Goal: Information Seeking & Learning: Learn about a topic

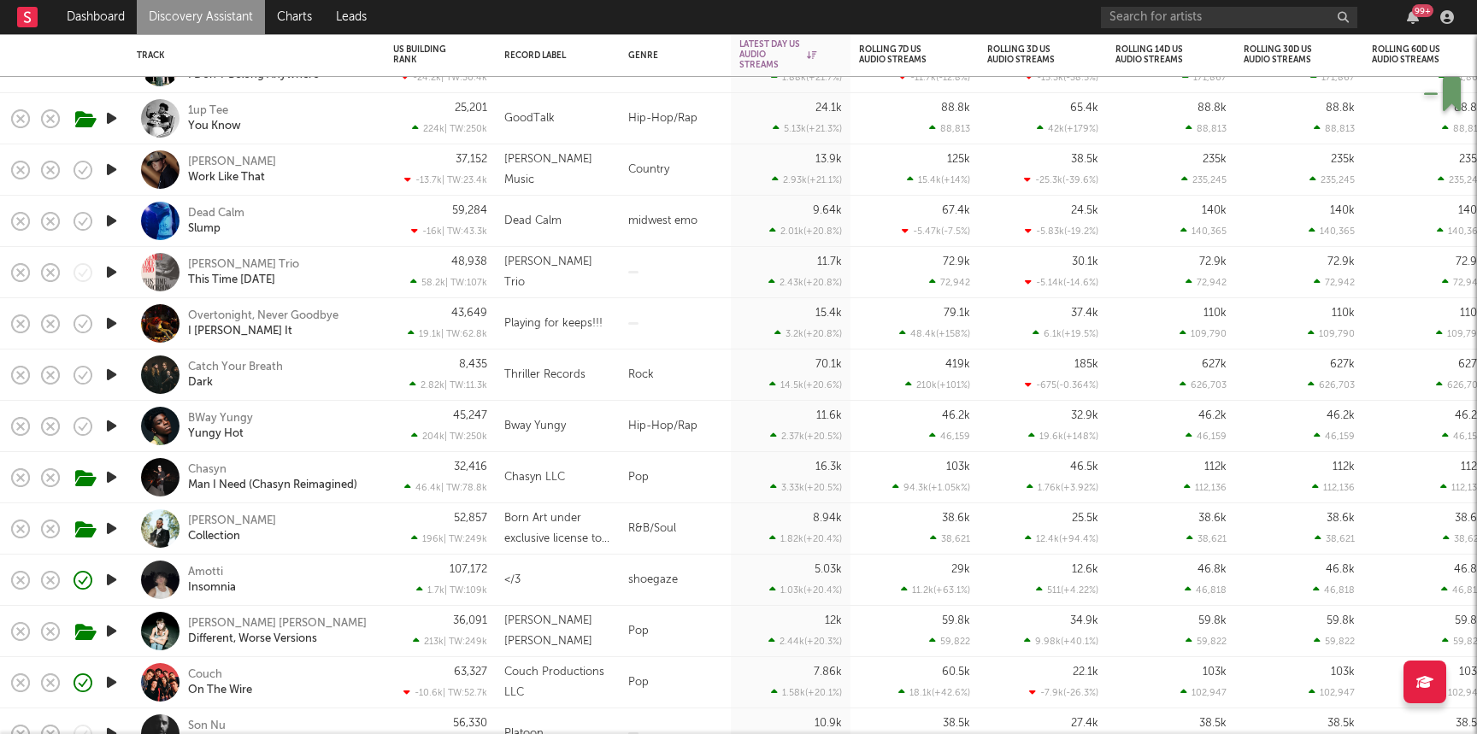
click at [228, 12] on link "Discovery Assistant" at bounding box center [201, 17] width 128 height 34
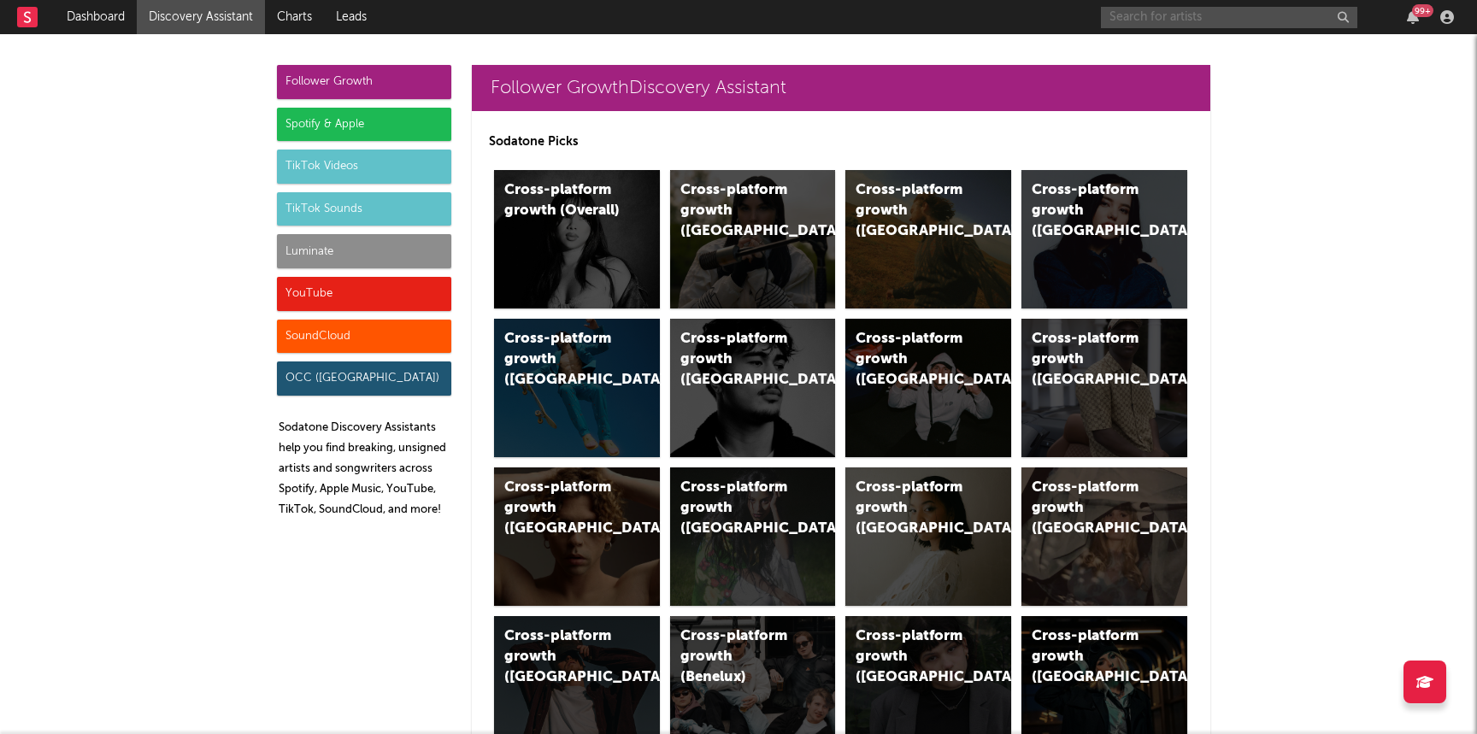
click at [1140, 18] on input "text" at bounding box center [1229, 17] width 256 height 21
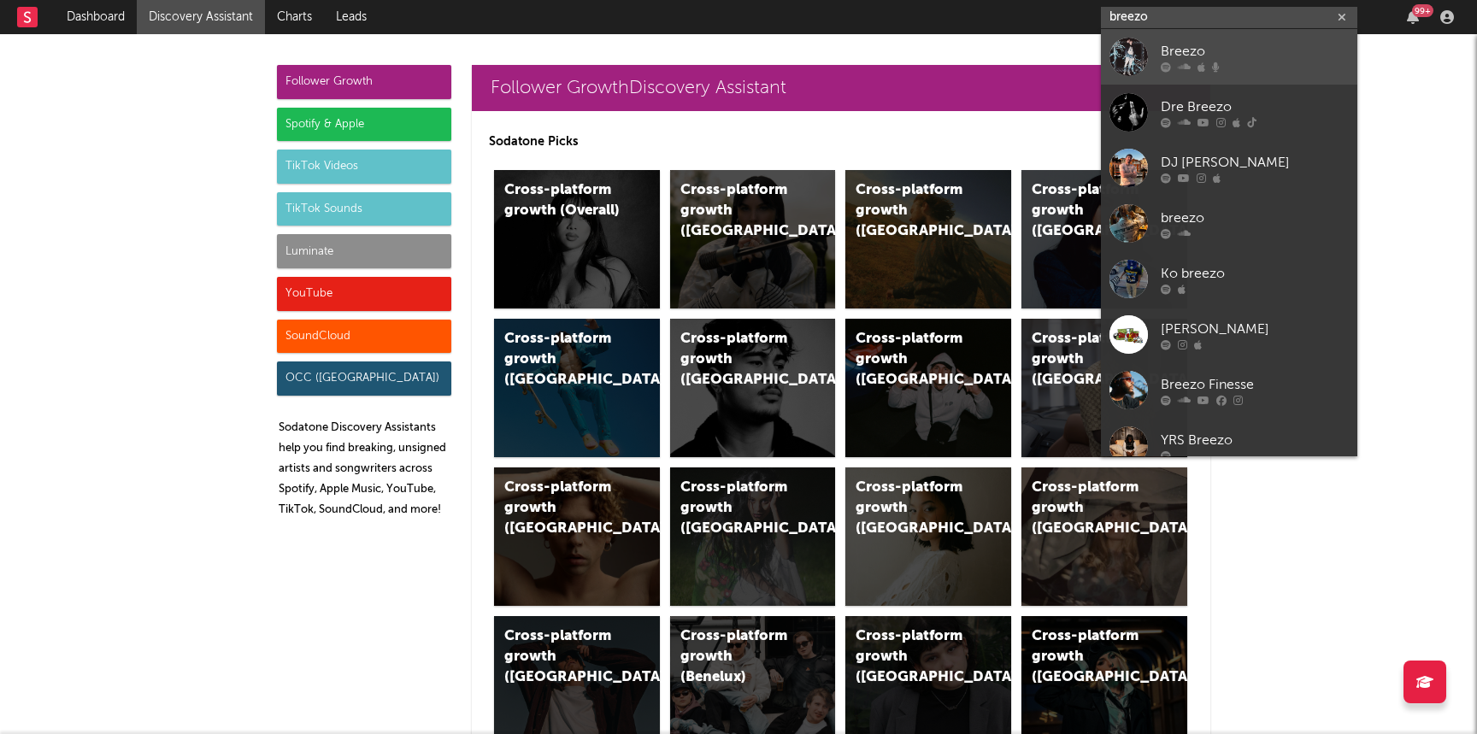
type input "breezo"
click at [1155, 62] on link "Breezo" at bounding box center [1229, 57] width 256 height 56
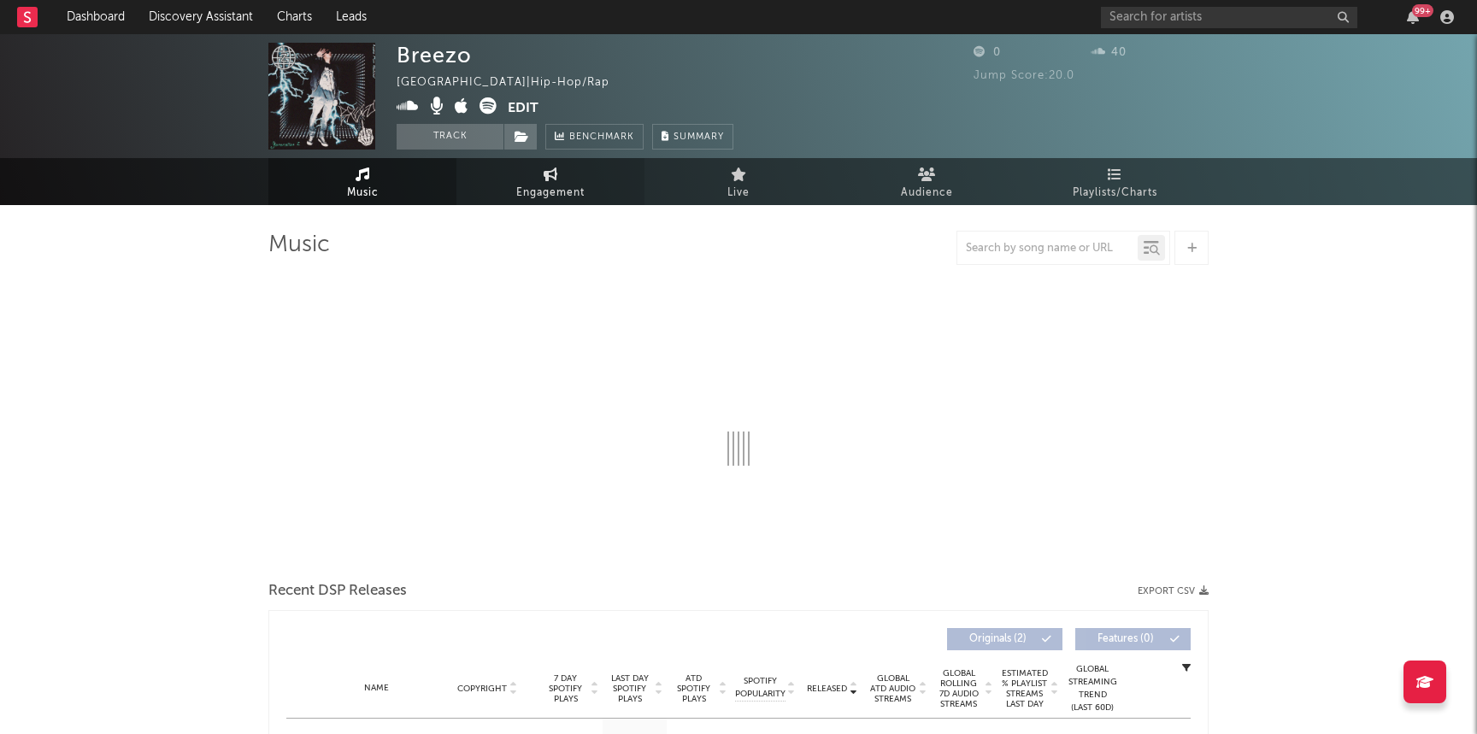
select select "1w"
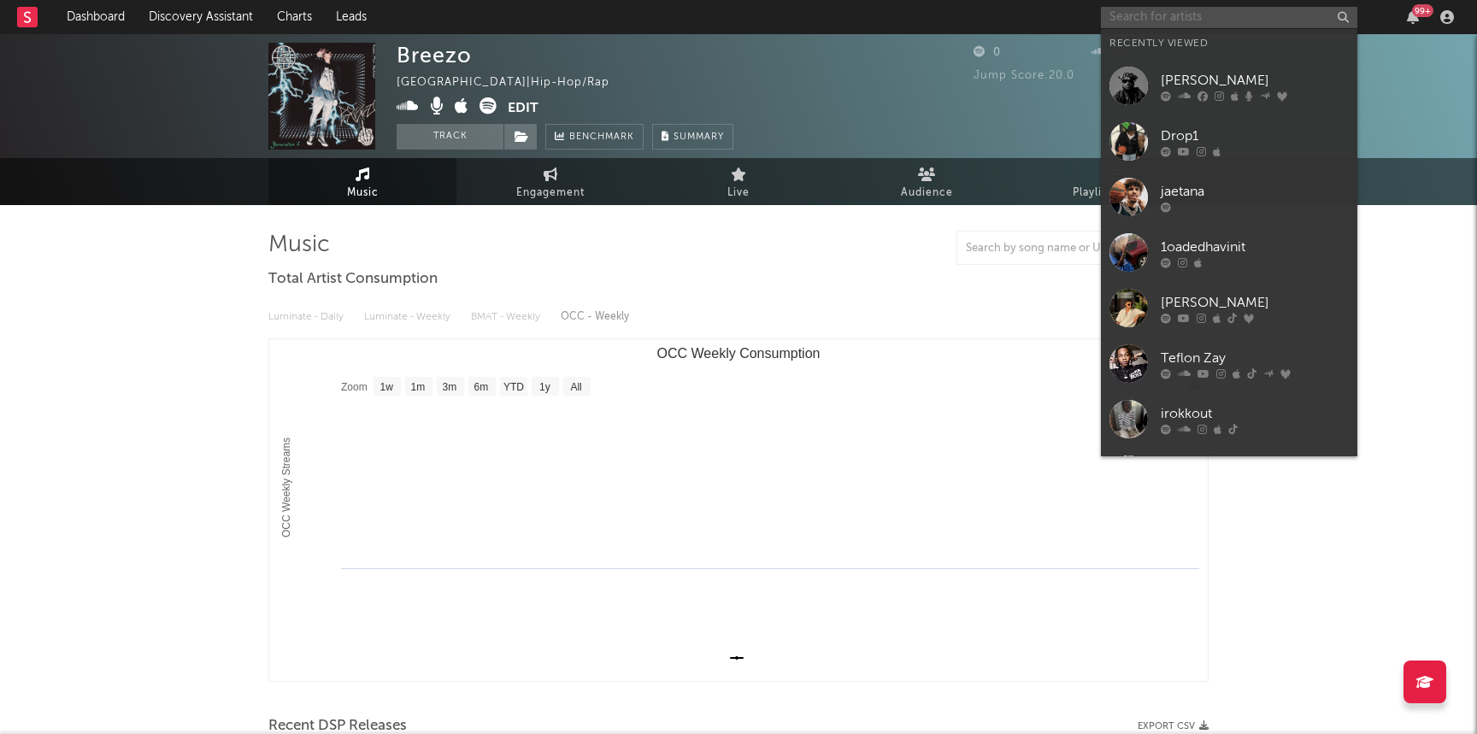
click at [1136, 18] on input "text" at bounding box center [1229, 17] width 256 height 21
paste input "[URL][DOMAIN_NAME][DOMAIN_NAME]"
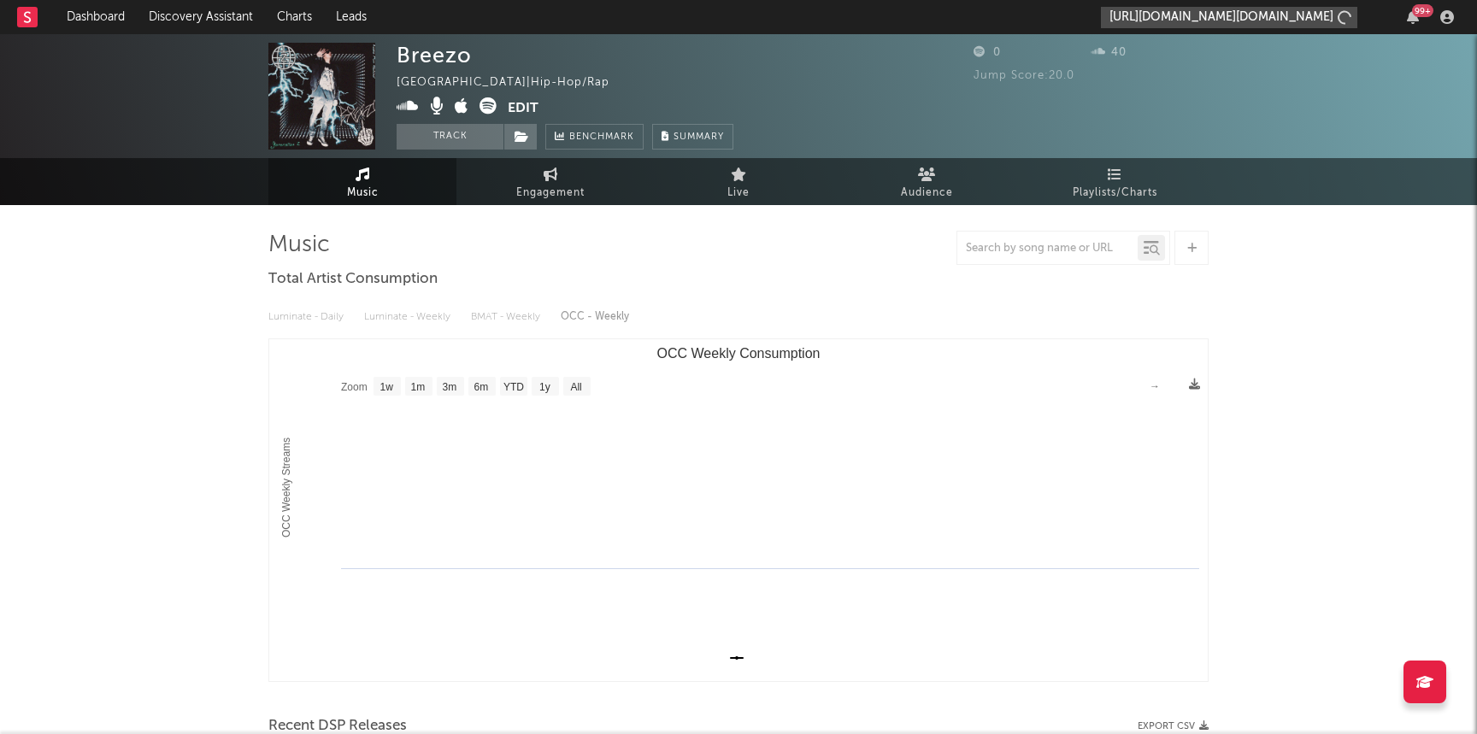
scroll to position [0, 215]
type input "[URL][DOMAIN_NAME][DOMAIN_NAME]"
click at [1189, 19] on input "[URL][DOMAIN_NAME][DOMAIN_NAME]" at bounding box center [1229, 17] width 256 height 21
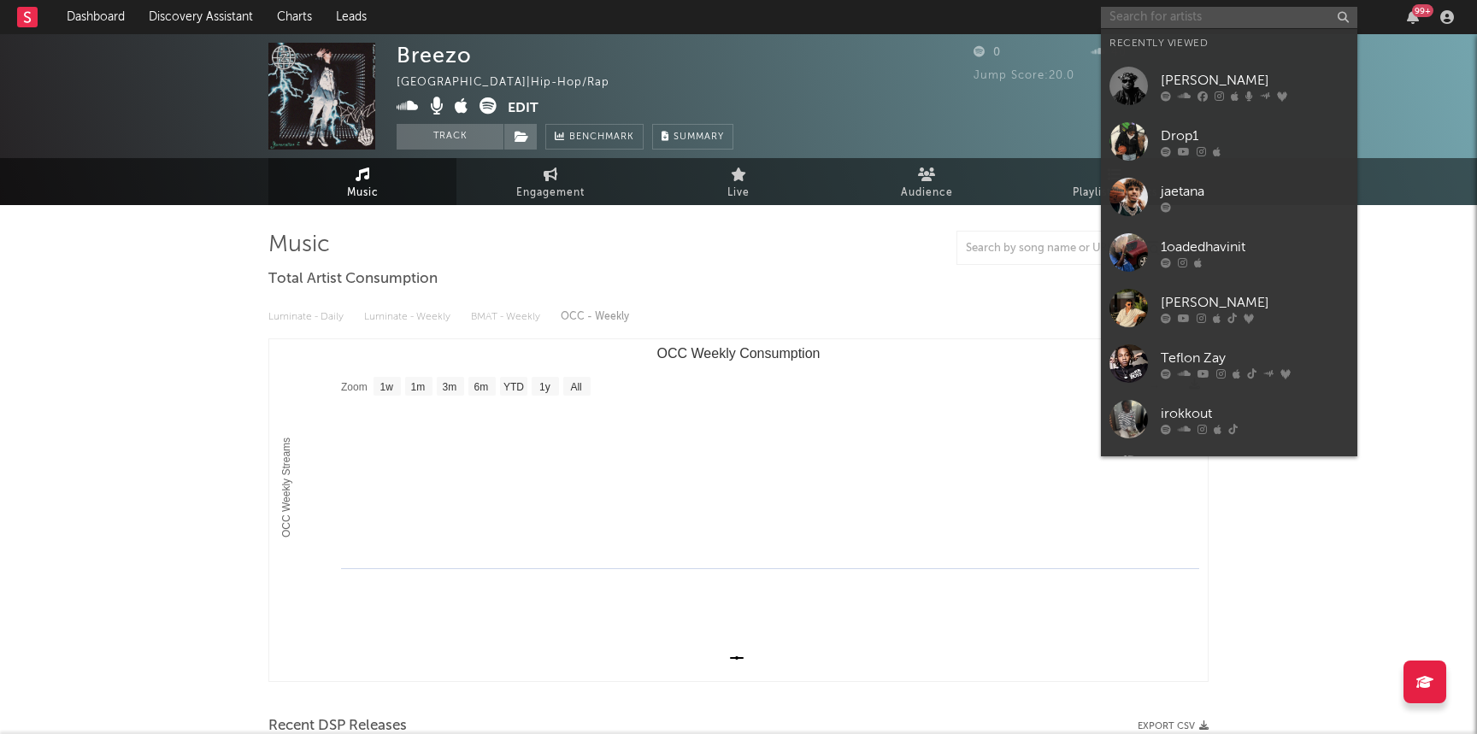
paste input "[URL][EMAIL_ADDRESS][DOMAIN_NAME][DOMAIN_NAME]"
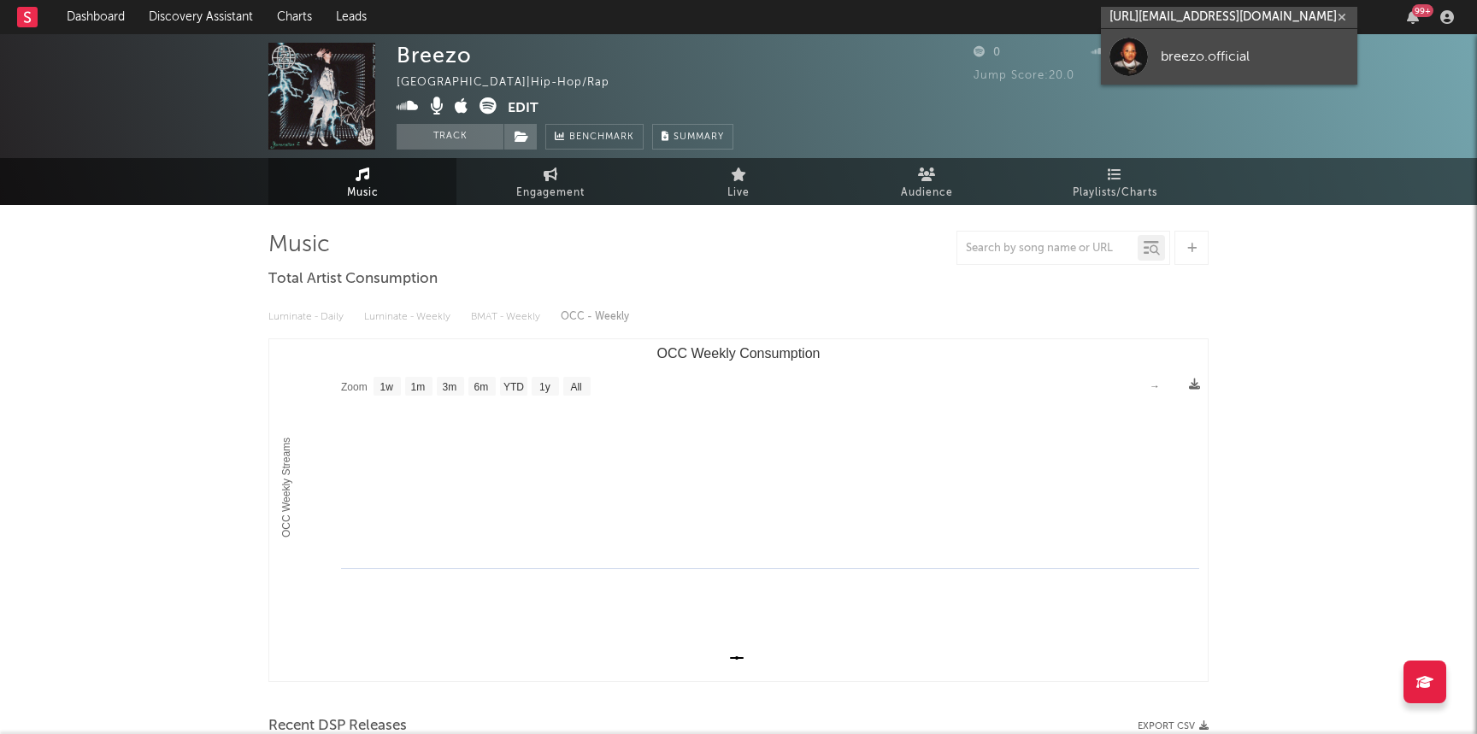
type input "[URL][EMAIL_ADDRESS][DOMAIN_NAME][DOMAIN_NAME]"
click at [1182, 74] on link "breezo.official" at bounding box center [1229, 57] width 256 height 56
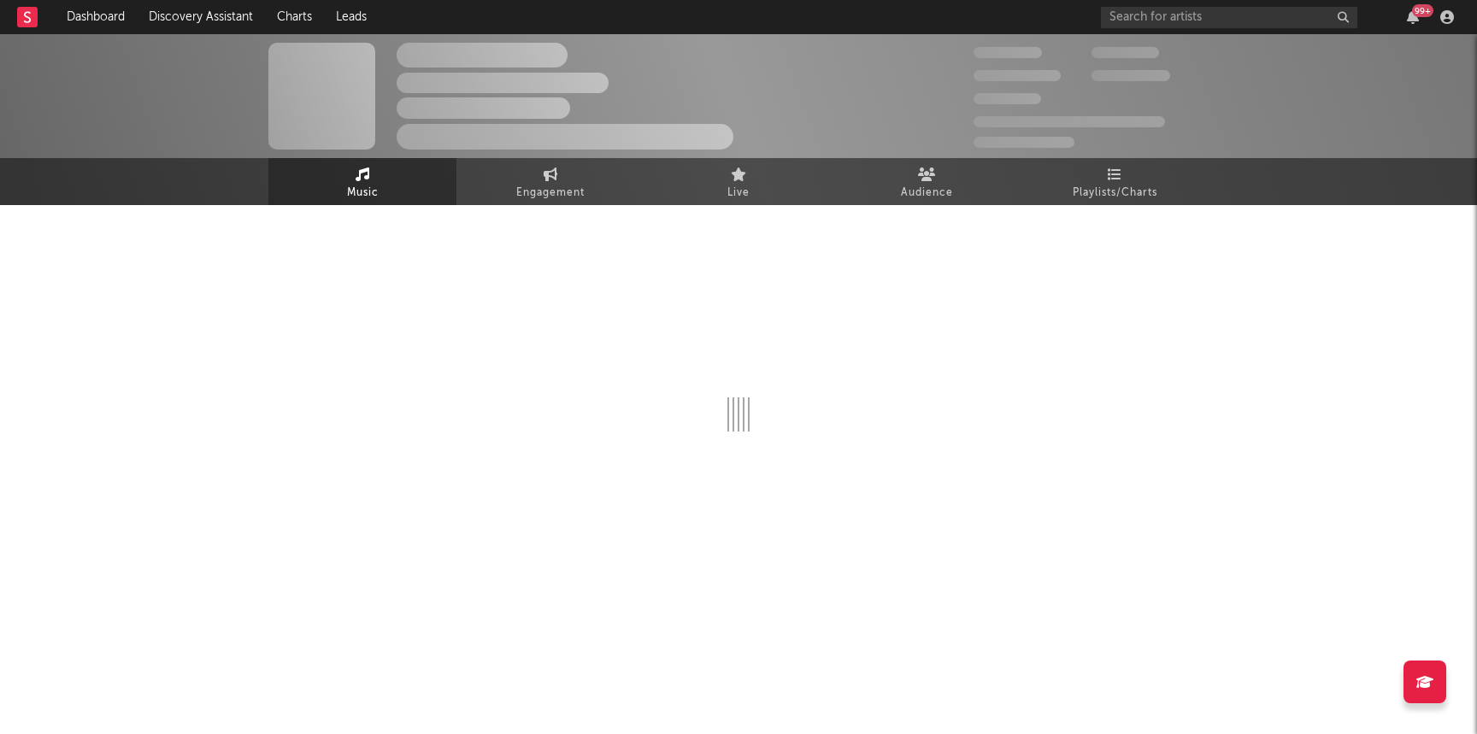
select select "1w"
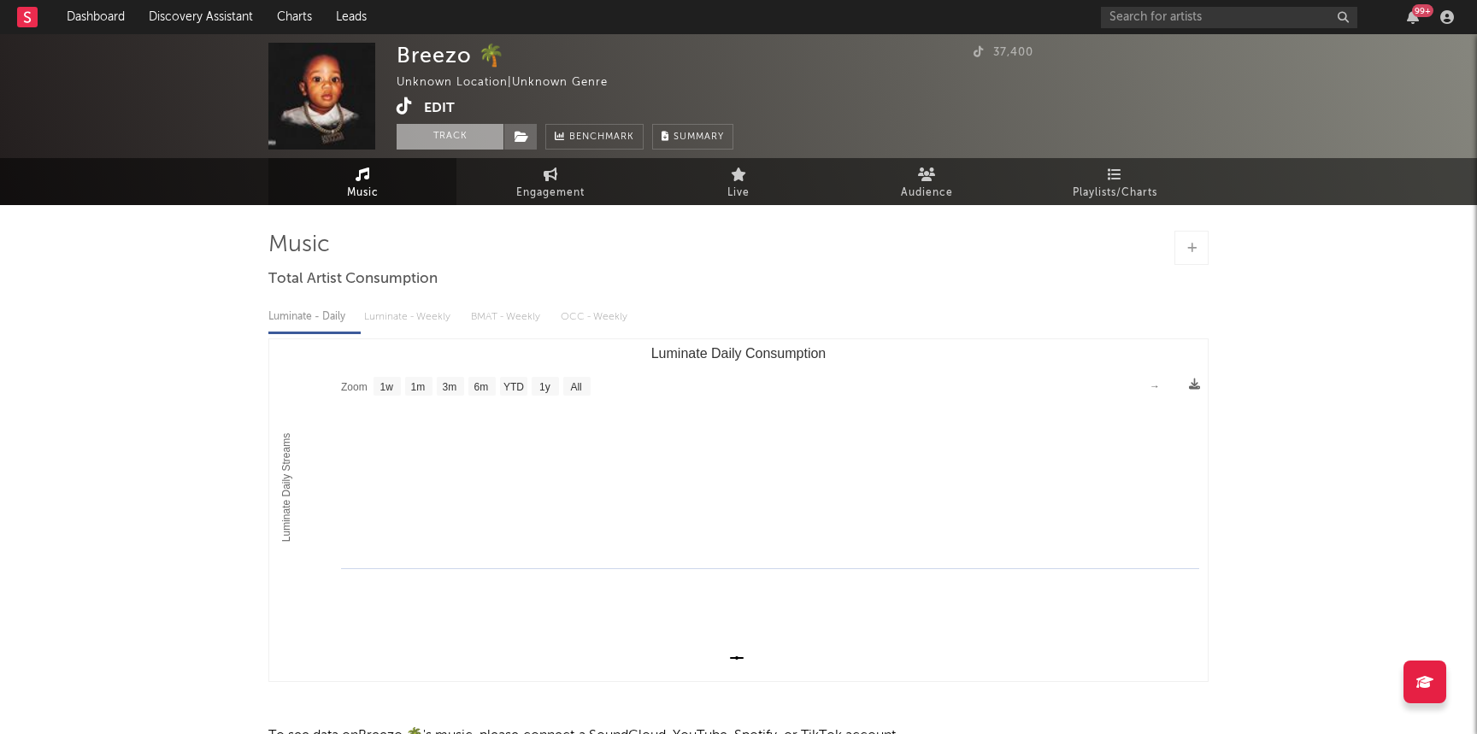
click at [469, 141] on button "Track" at bounding box center [450, 137] width 107 height 26
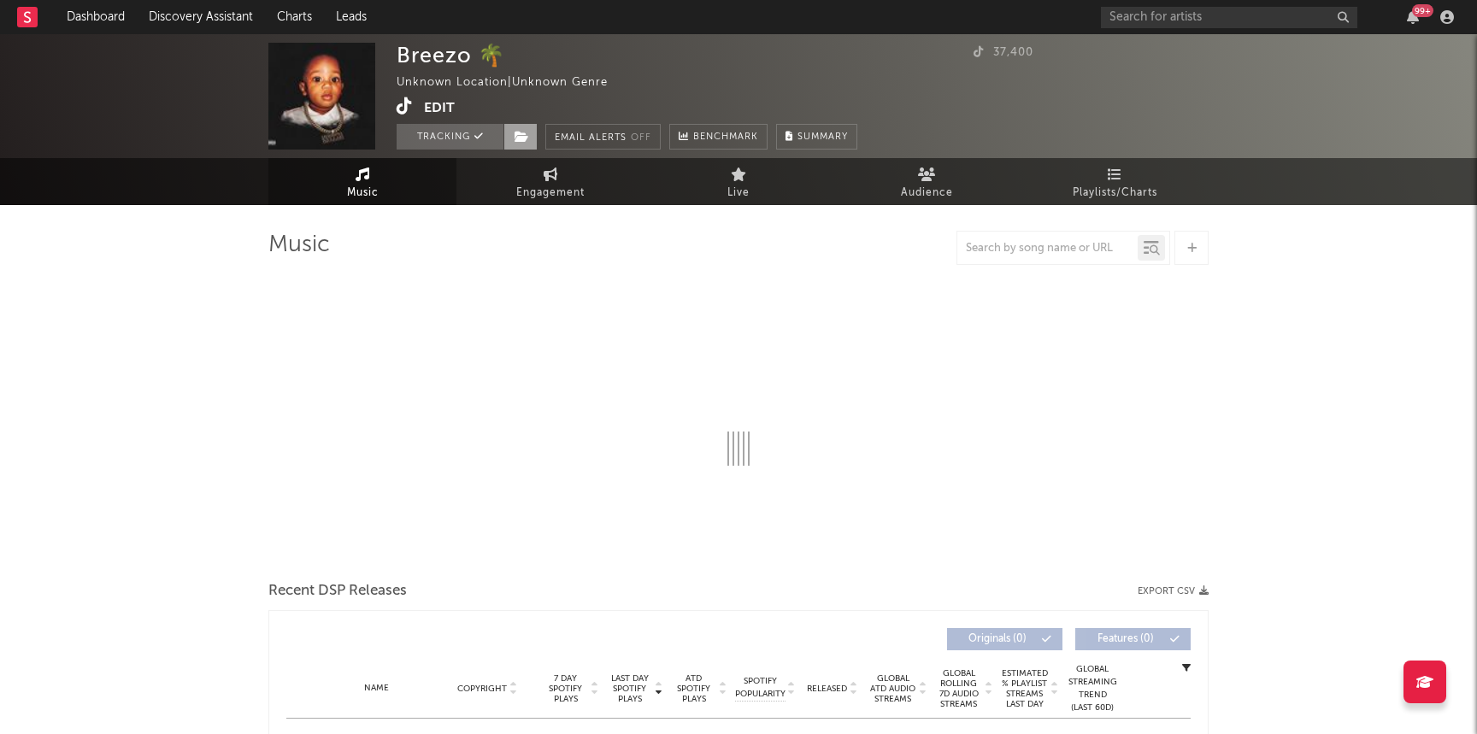
select select "1w"
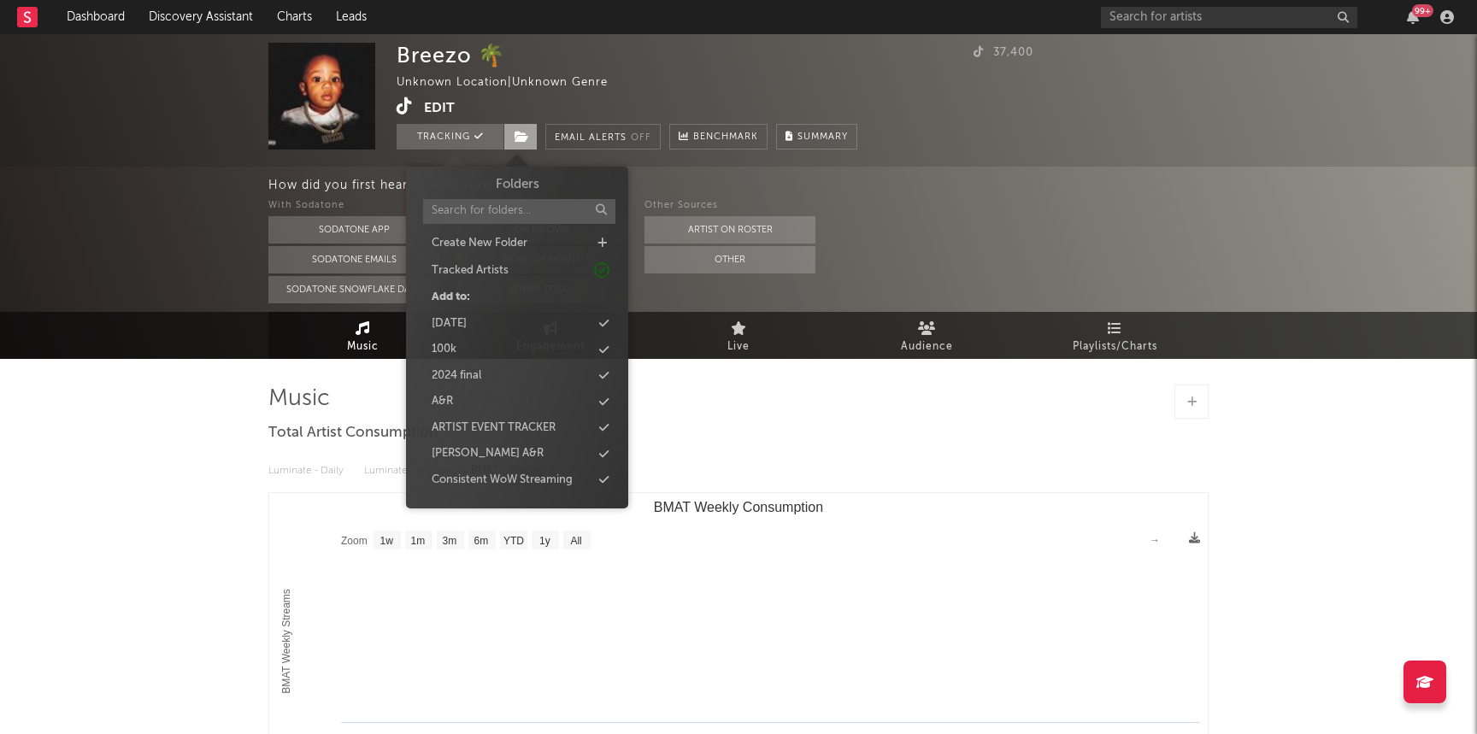
click at [535, 141] on span at bounding box center [521, 137] width 34 height 26
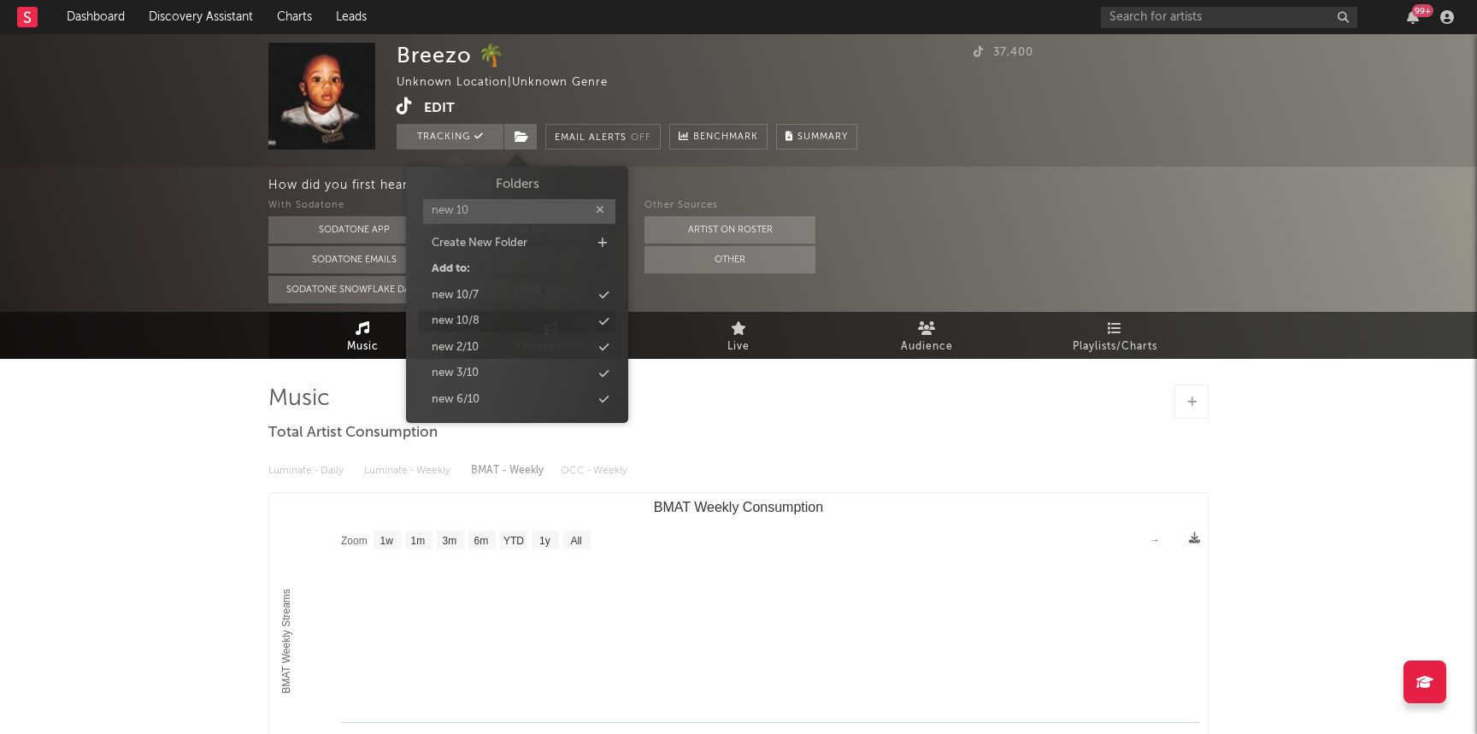
type input "new 10"
click at [509, 317] on div "new 10/8" at bounding box center [517, 321] width 197 height 22
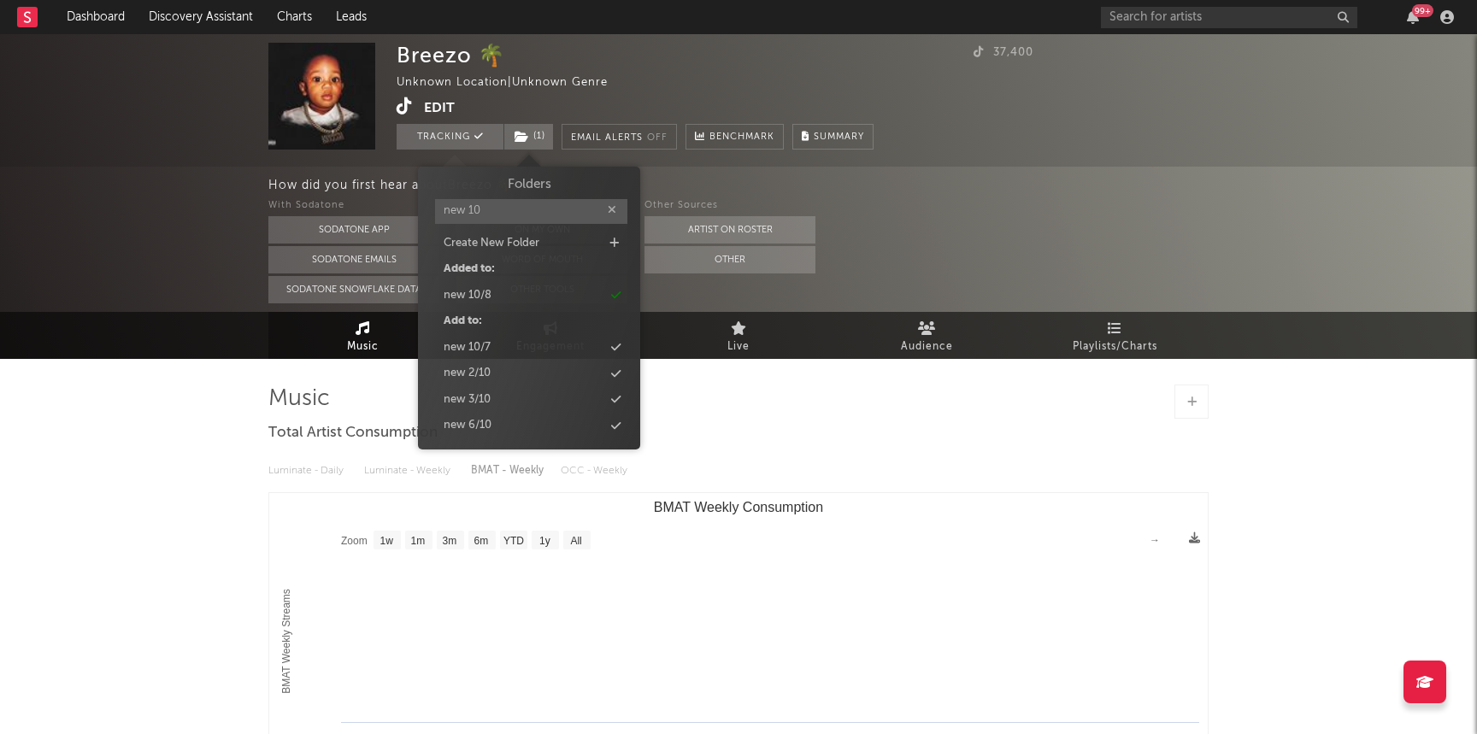
click at [718, 88] on div "Breezo 🌴 Unknown Location | Unknown Genre Edit Tracking ( 1 ) Email Alerts Off …" at bounding box center [635, 96] width 477 height 107
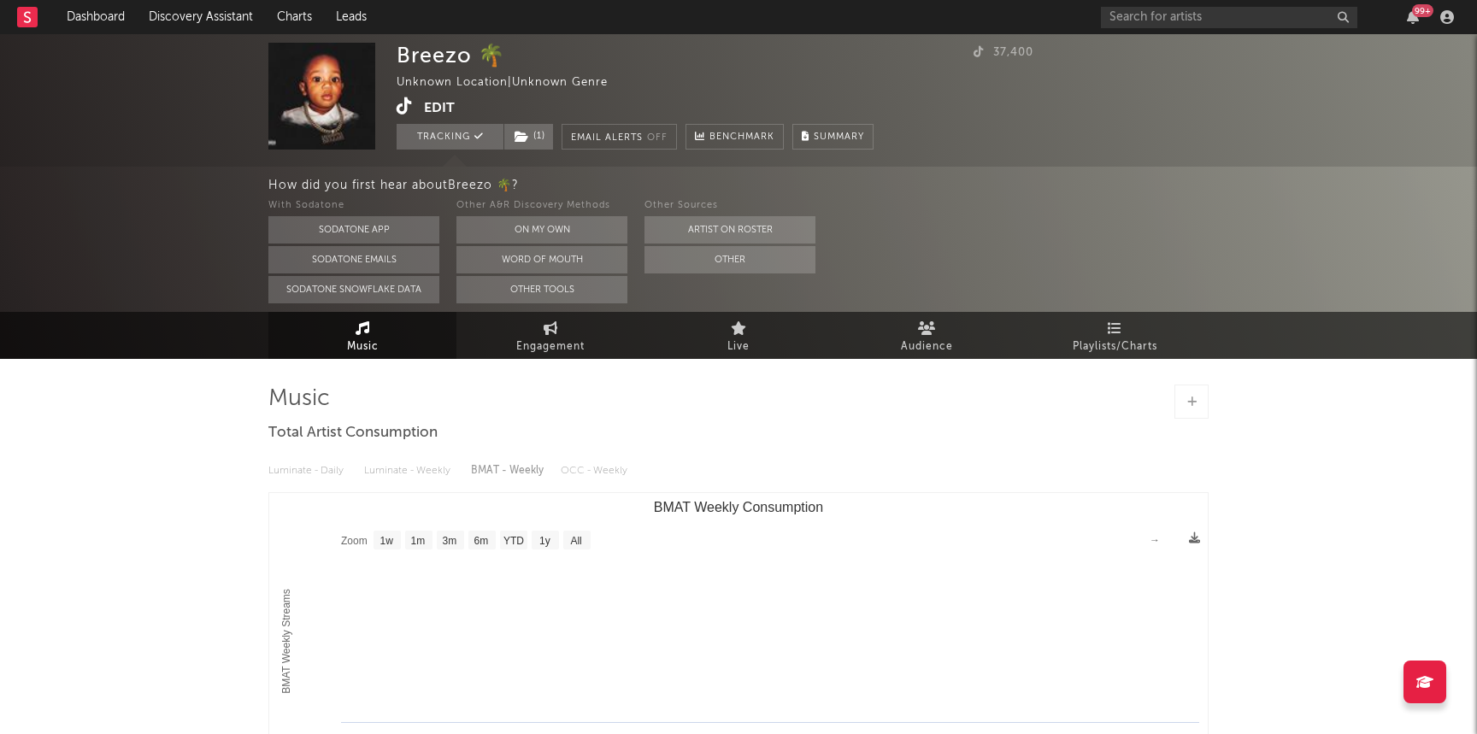
drag, startPoint x: 1261, startPoint y: 140, endPoint x: 1197, endPoint y: 9, distance: 146.4
click at [1262, 139] on div "Breezo 🌴 Unknown Location | Unknown Genre Edit Tracking ( 1 ) Email Alerts Off …" at bounding box center [738, 100] width 1477 height 133
click at [1186, 23] on input "text" at bounding box center [1229, 17] width 256 height 21
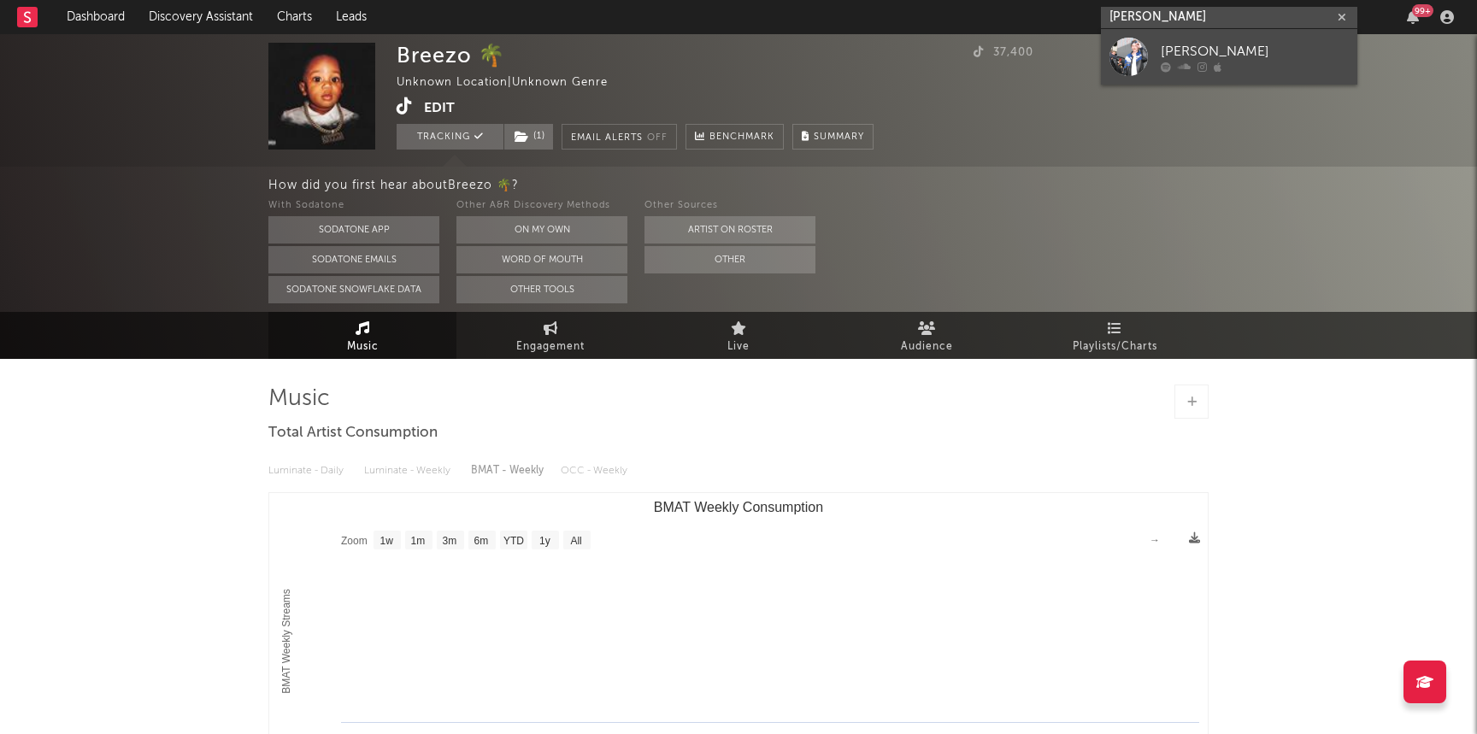
type input "[PERSON_NAME]"
click at [1182, 55] on div "[PERSON_NAME]" at bounding box center [1255, 51] width 188 height 21
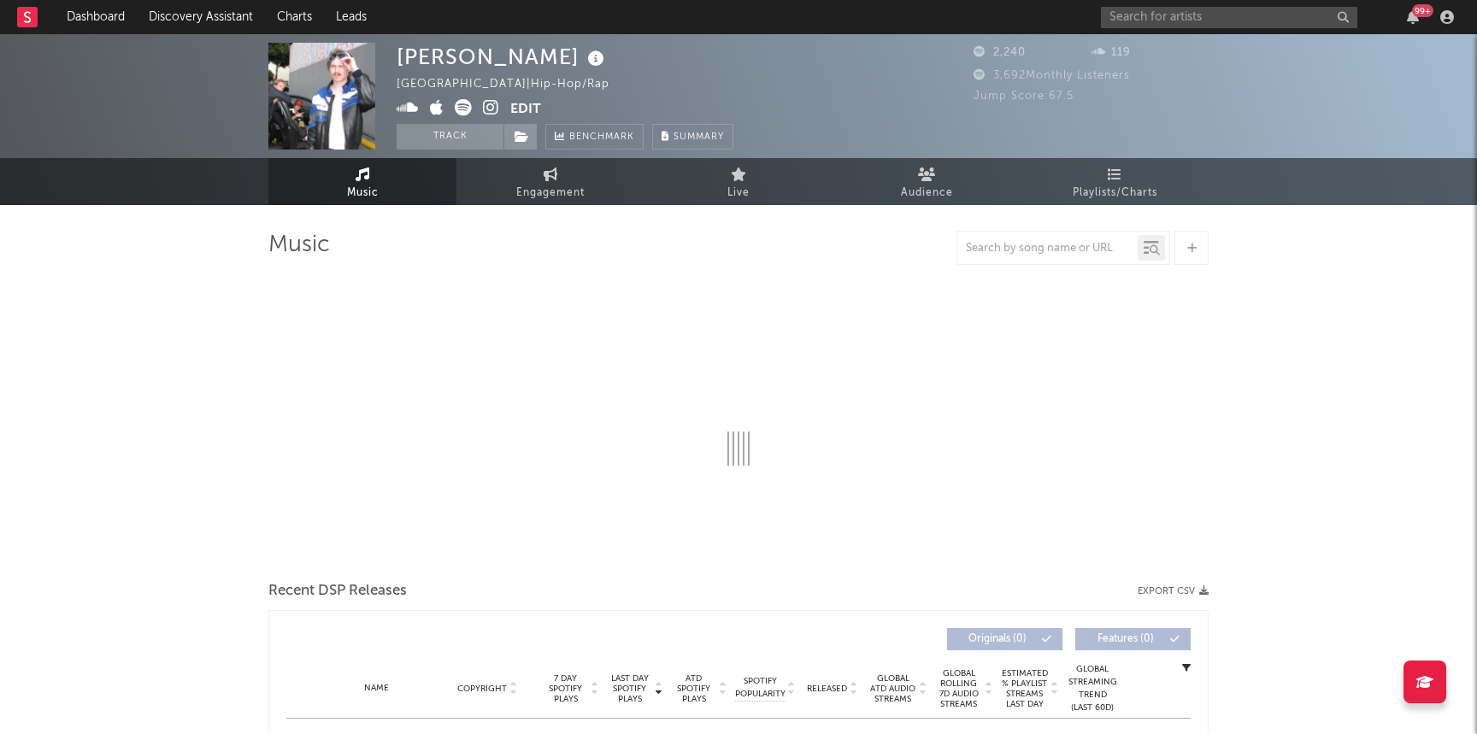
select select "1w"
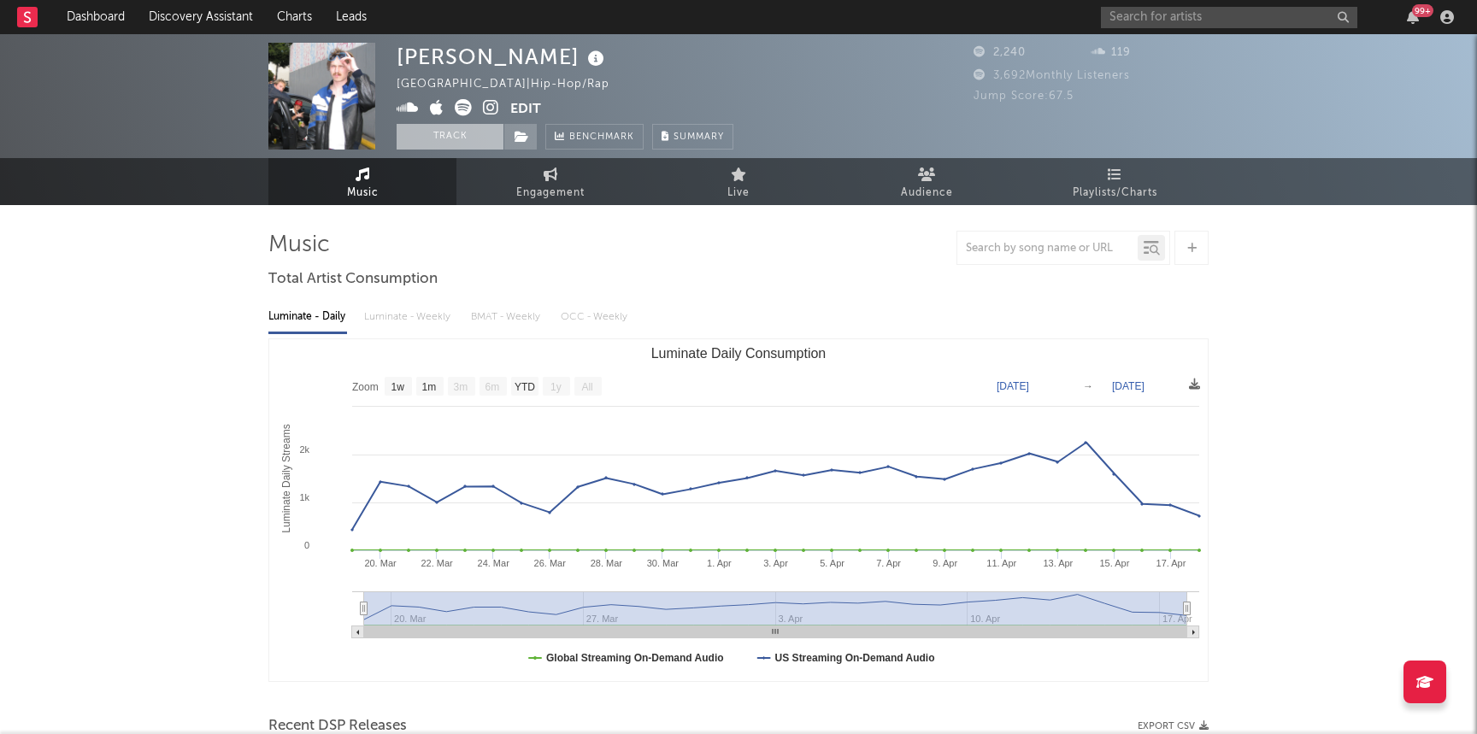
click at [410, 127] on button "Track" at bounding box center [450, 137] width 107 height 26
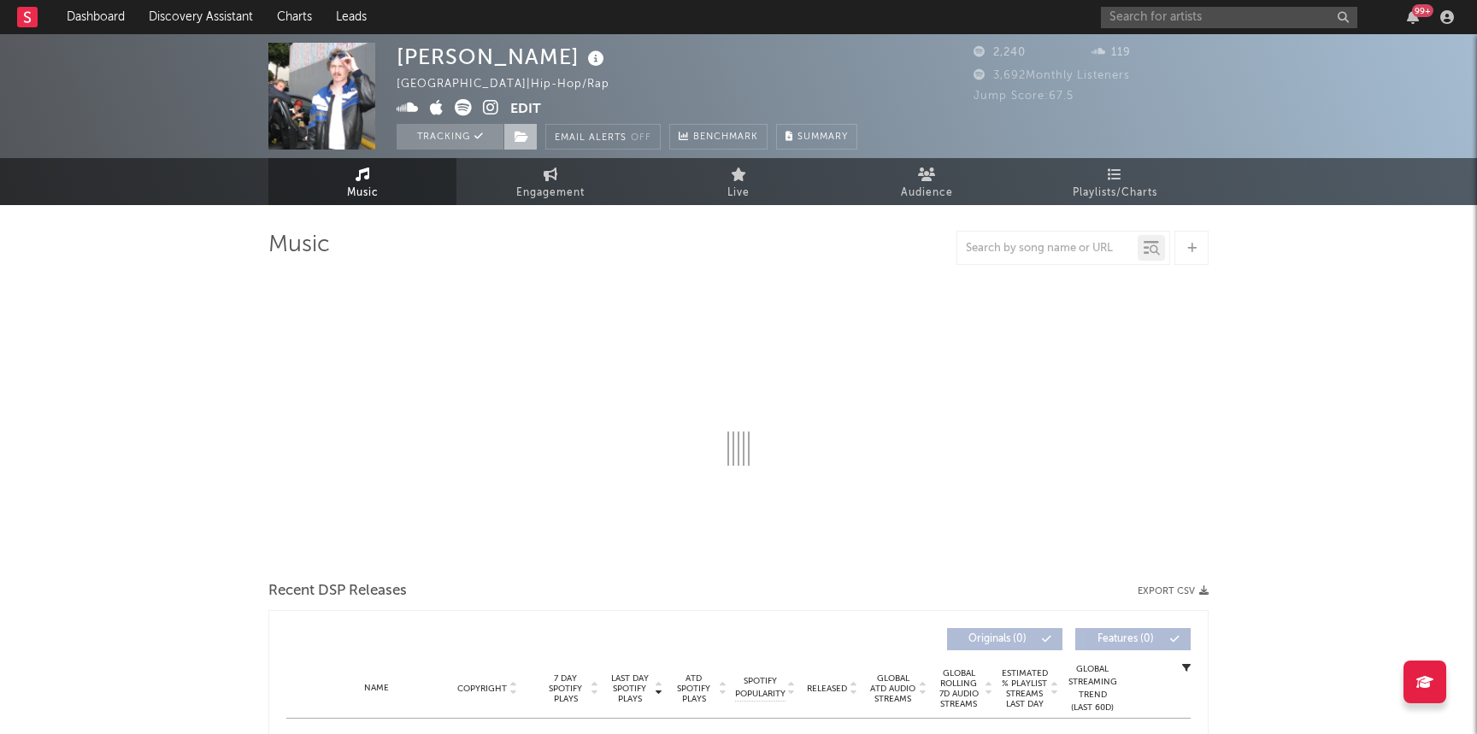
click at [519, 139] on icon at bounding box center [522, 137] width 15 height 12
select select "1w"
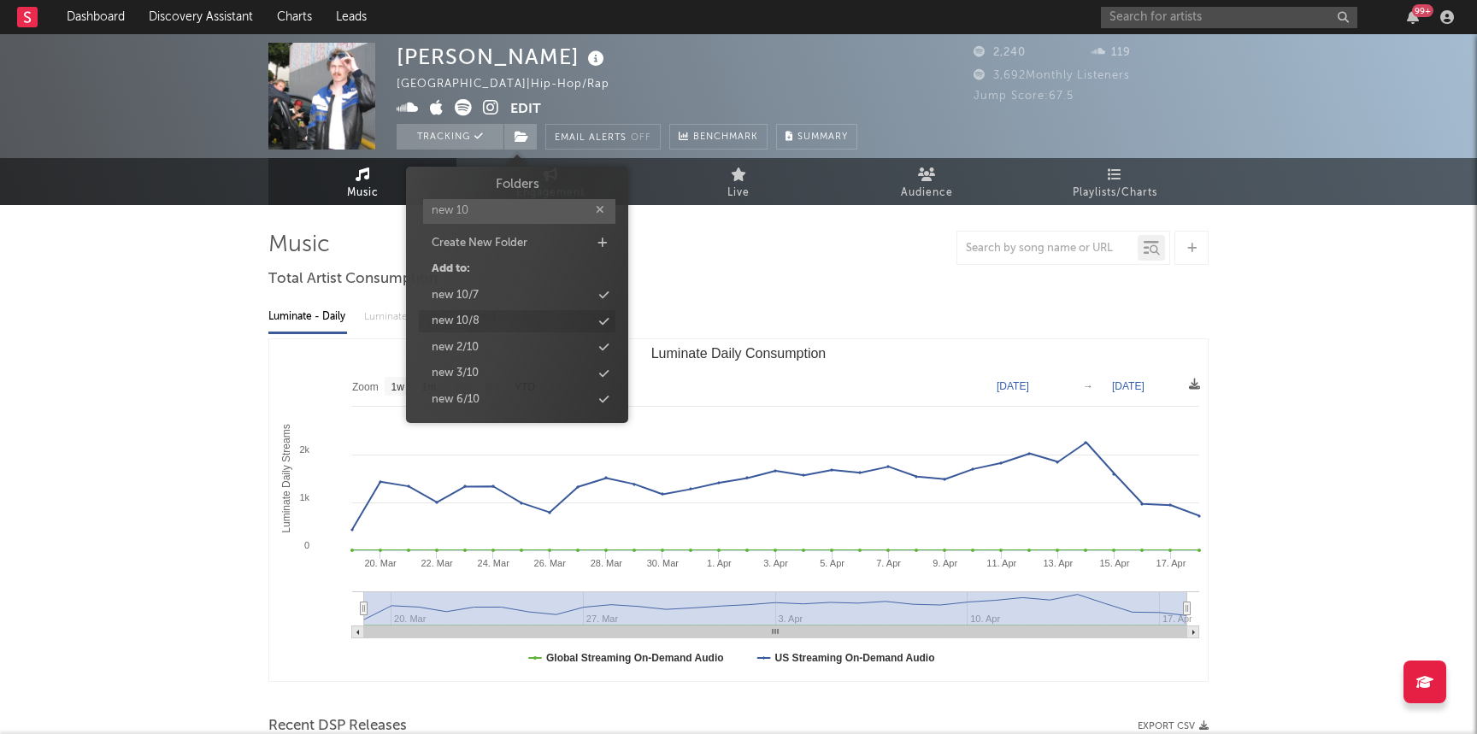
type input "new 10"
click at [499, 315] on div "new 10/8" at bounding box center [517, 321] width 197 height 22
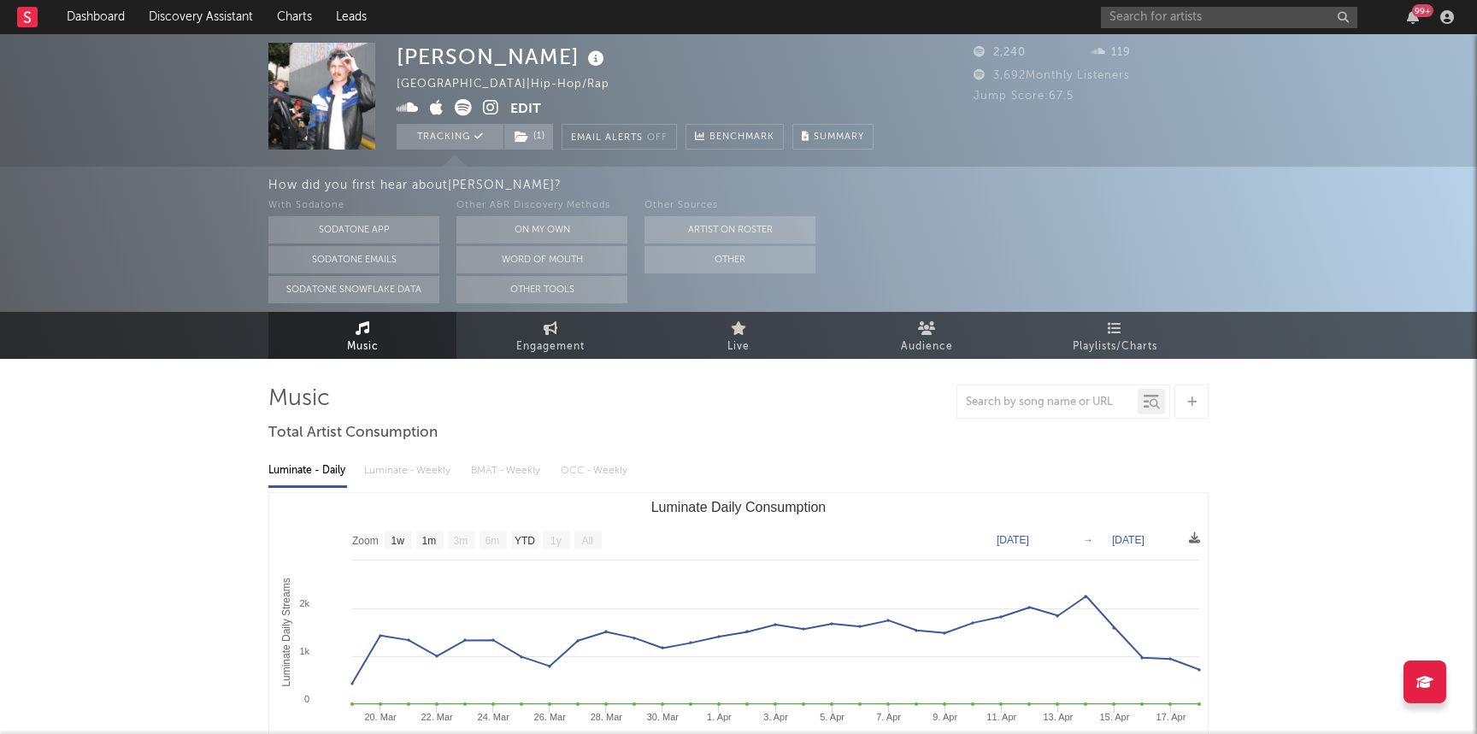
click at [492, 105] on icon at bounding box center [491, 107] width 16 height 17
click at [1169, 25] on input "text" at bounding box center [1229, 17] width 256 height 21
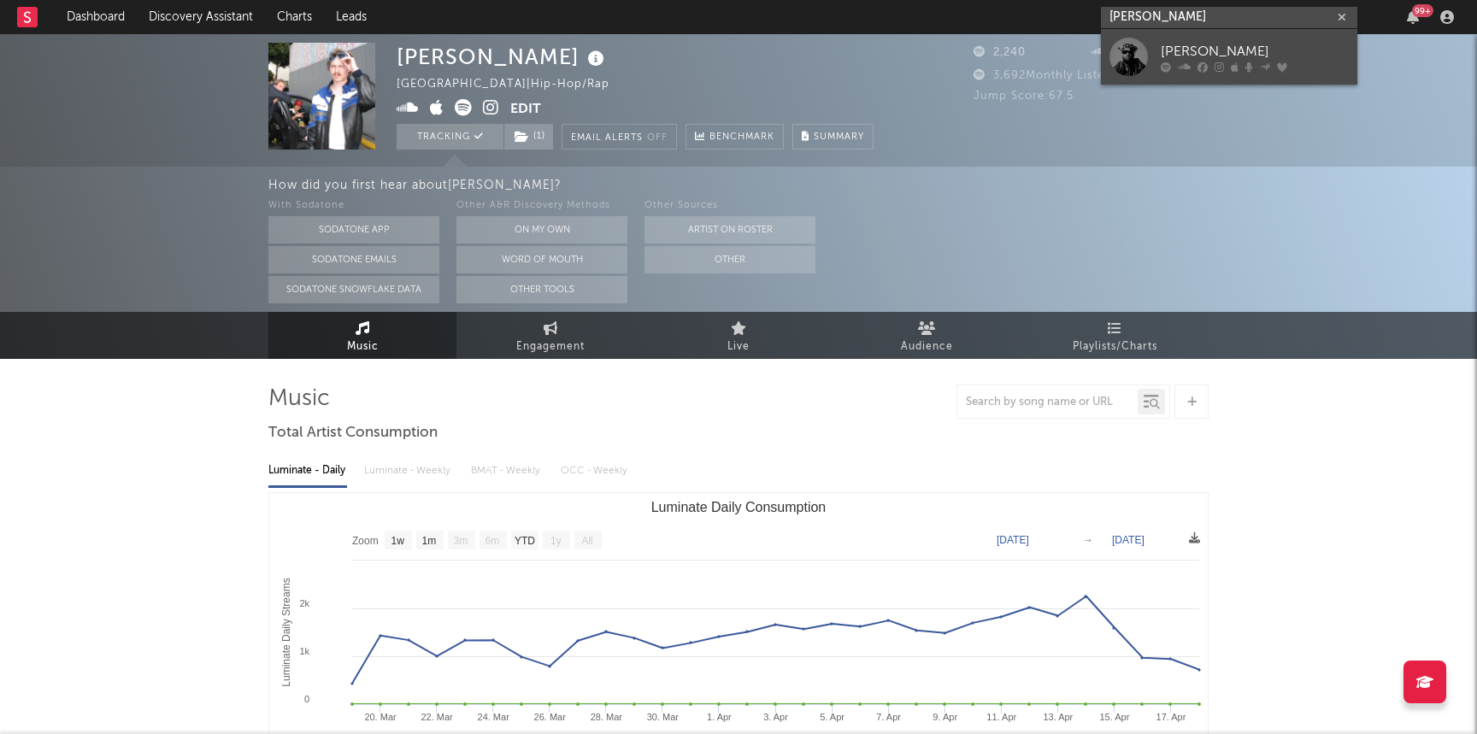
type input "[PERSON_NAME]"
click at [1170, 44] on div "[PERSON_NAME]" at bounding box center [1255, 51] width 188 height 21
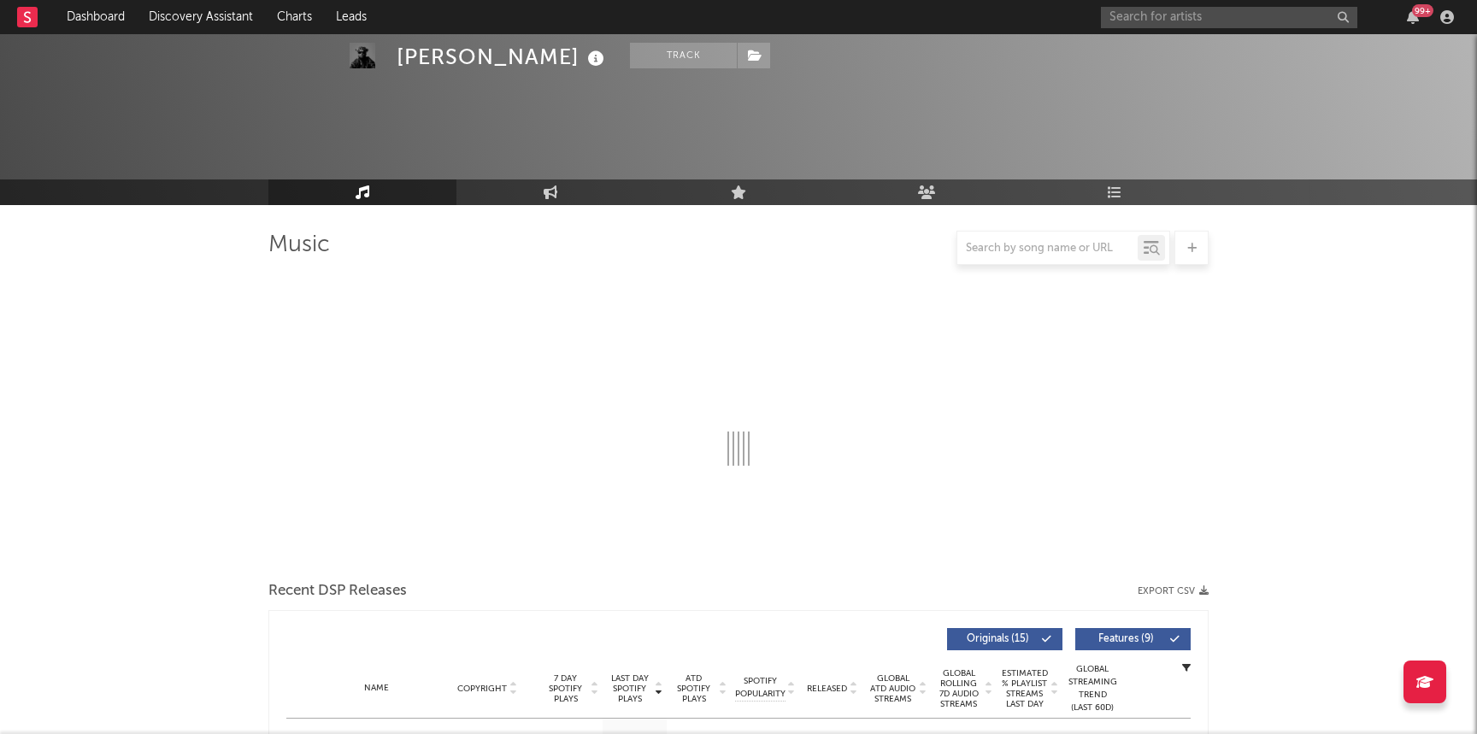
scroll to position [154, 0]
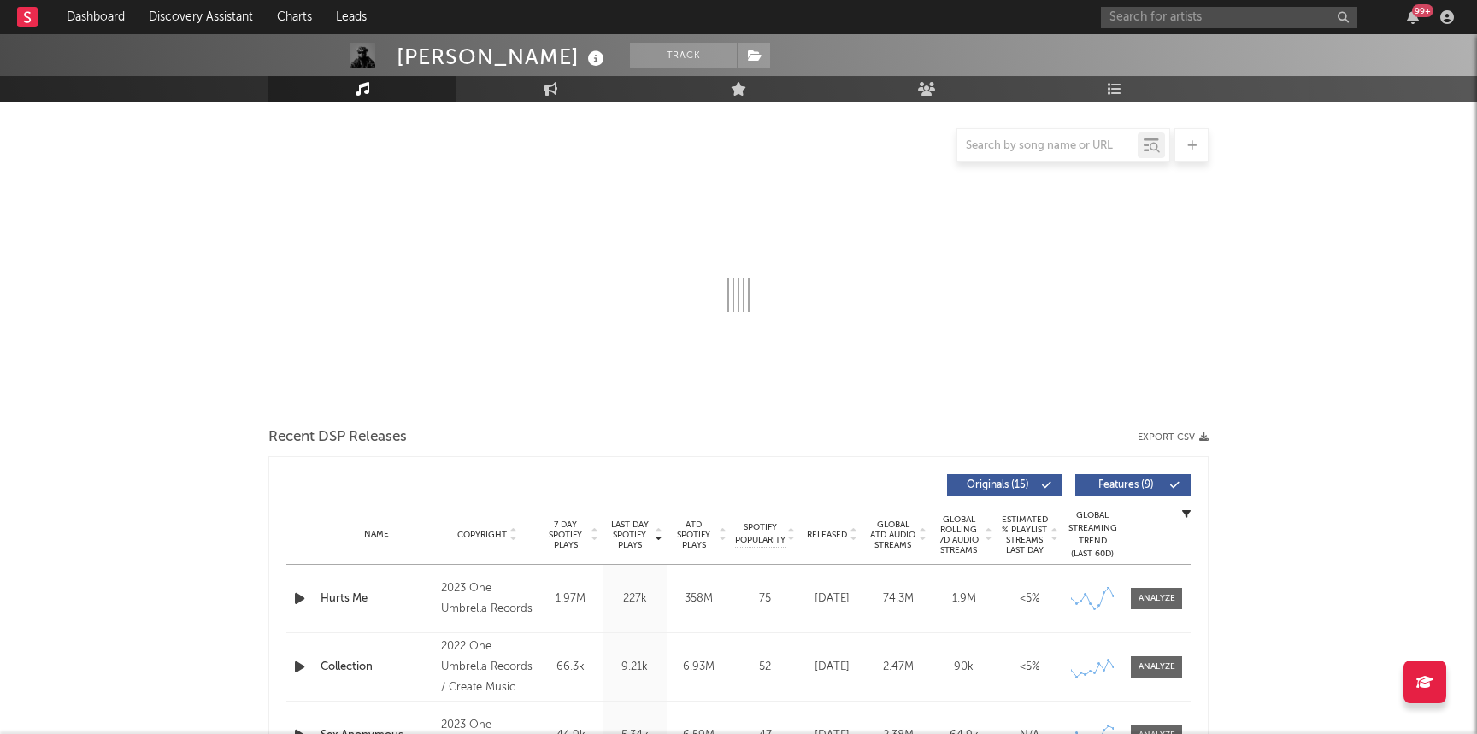
select select "6m"
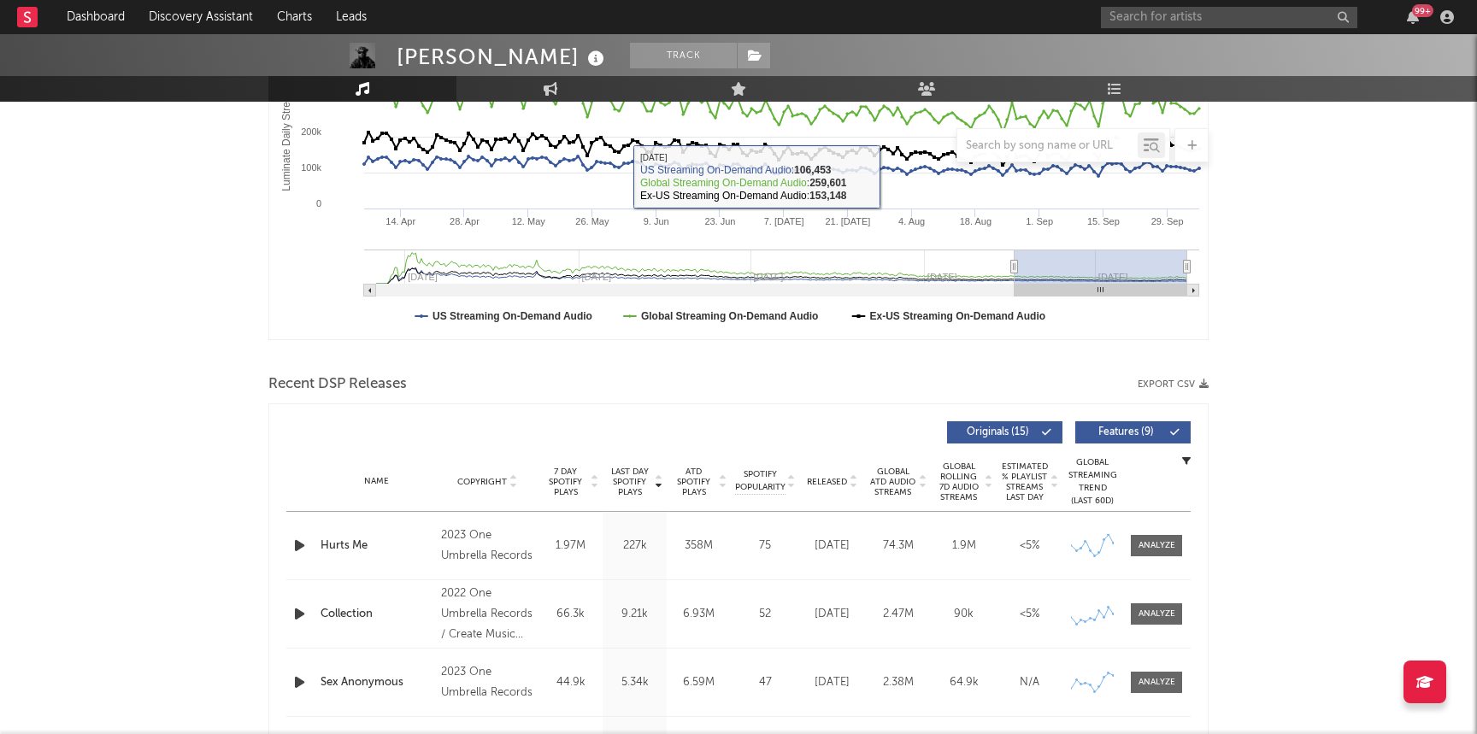
scroll to position [343, 0]
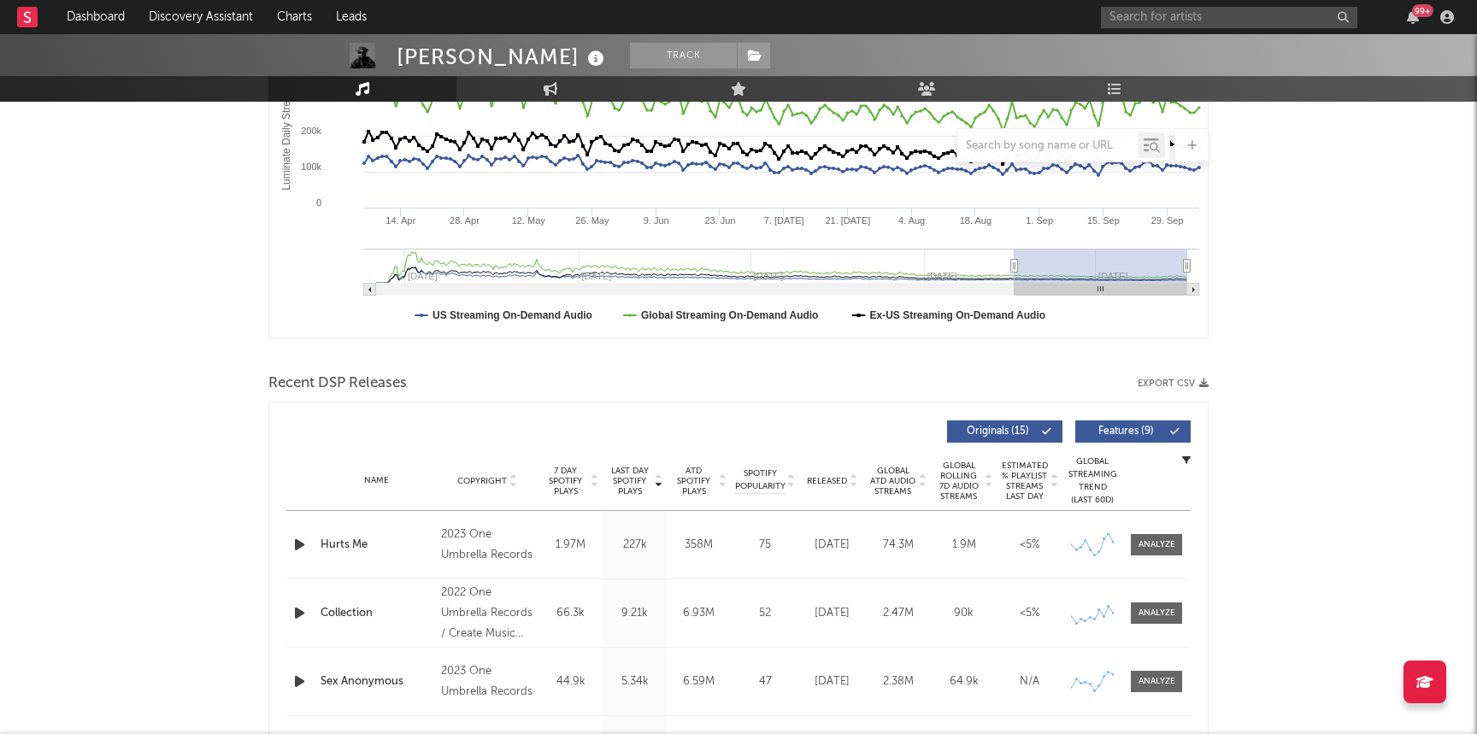
click at [829, 478] on span "Released" at bounding box center [827, 481] width 40 height 10
click at [1171, 539] on div at bounding box center [1157, 545] width 37 height 13
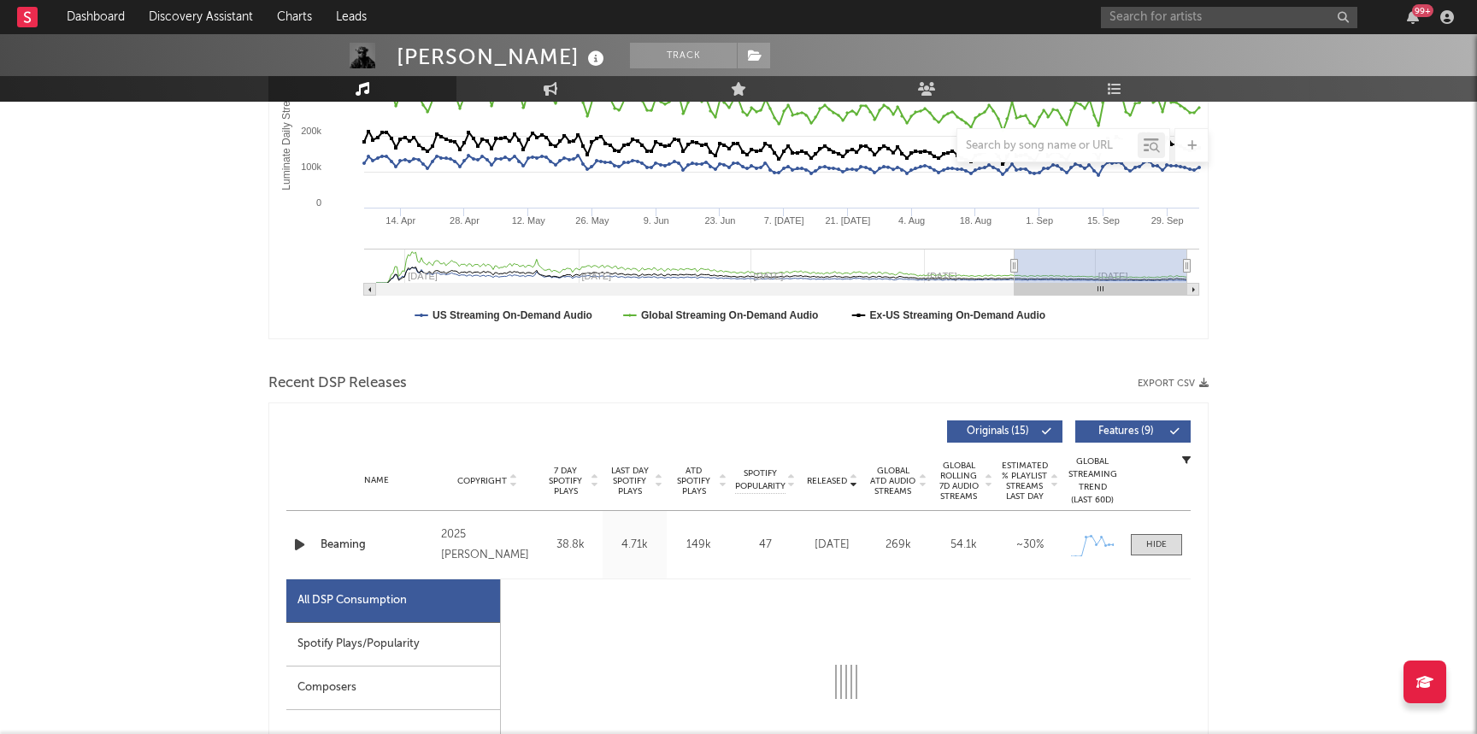
select select "1w"
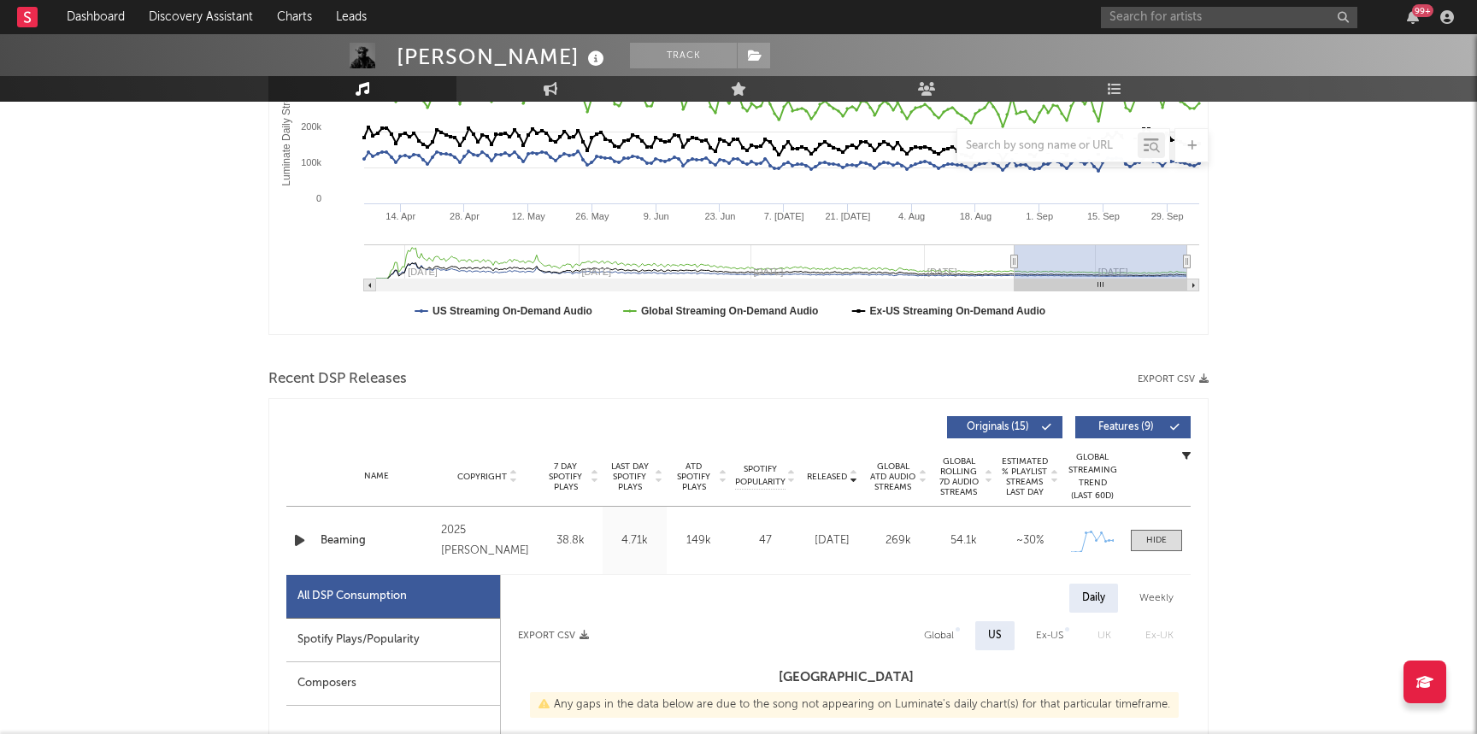
scroll to position [0, 0]
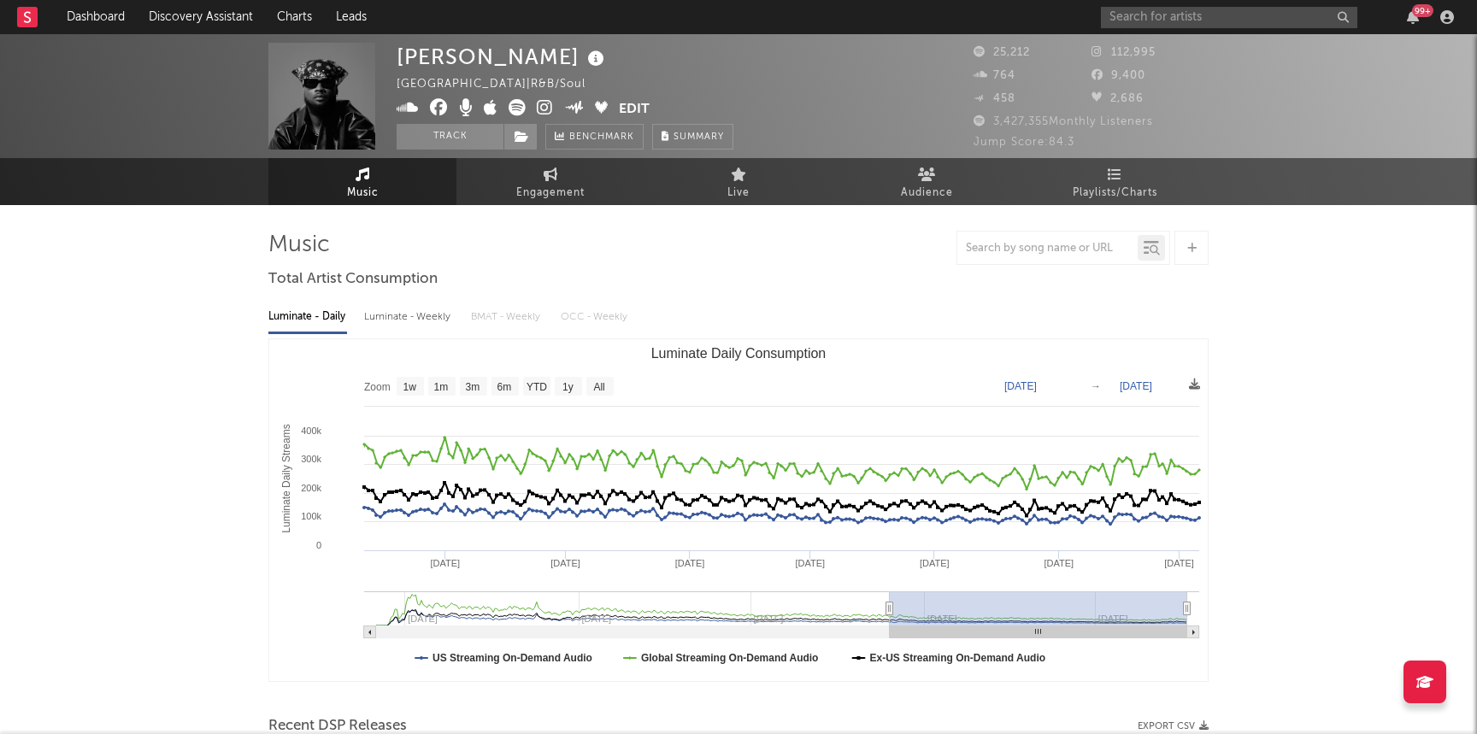
drag, startPoint x: 920, startPoint y: 610, endPoint x: 471, endPoint y: 614, distance: 448.9
click at [887, 614] on icon "Luminate Daily Consumption" at bounding box center [890, 609] width 7 height 13
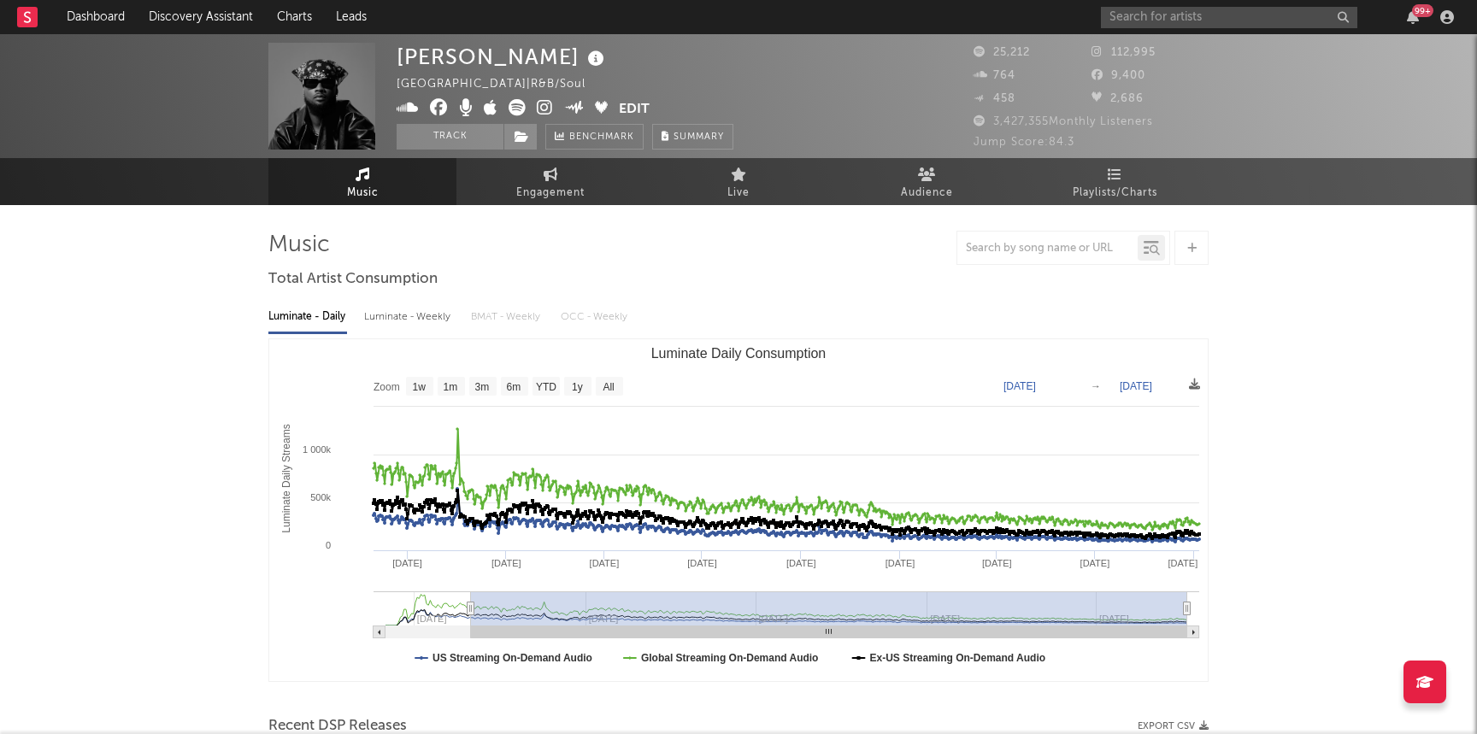
type input "[DATE]"
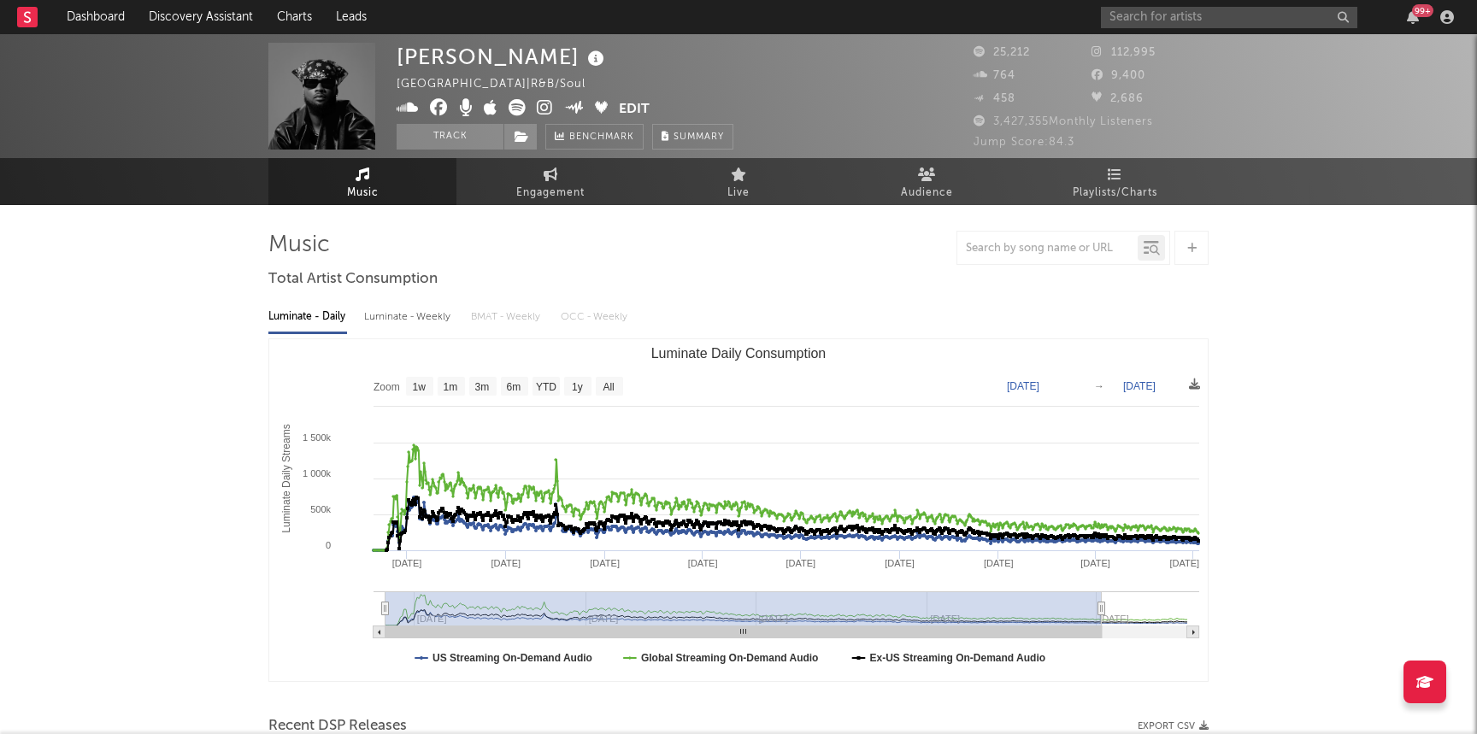
drag, startPoint x: 474, startPoint y: 604, endPoint x: 150, endPoint y: 570, distance: 325.8
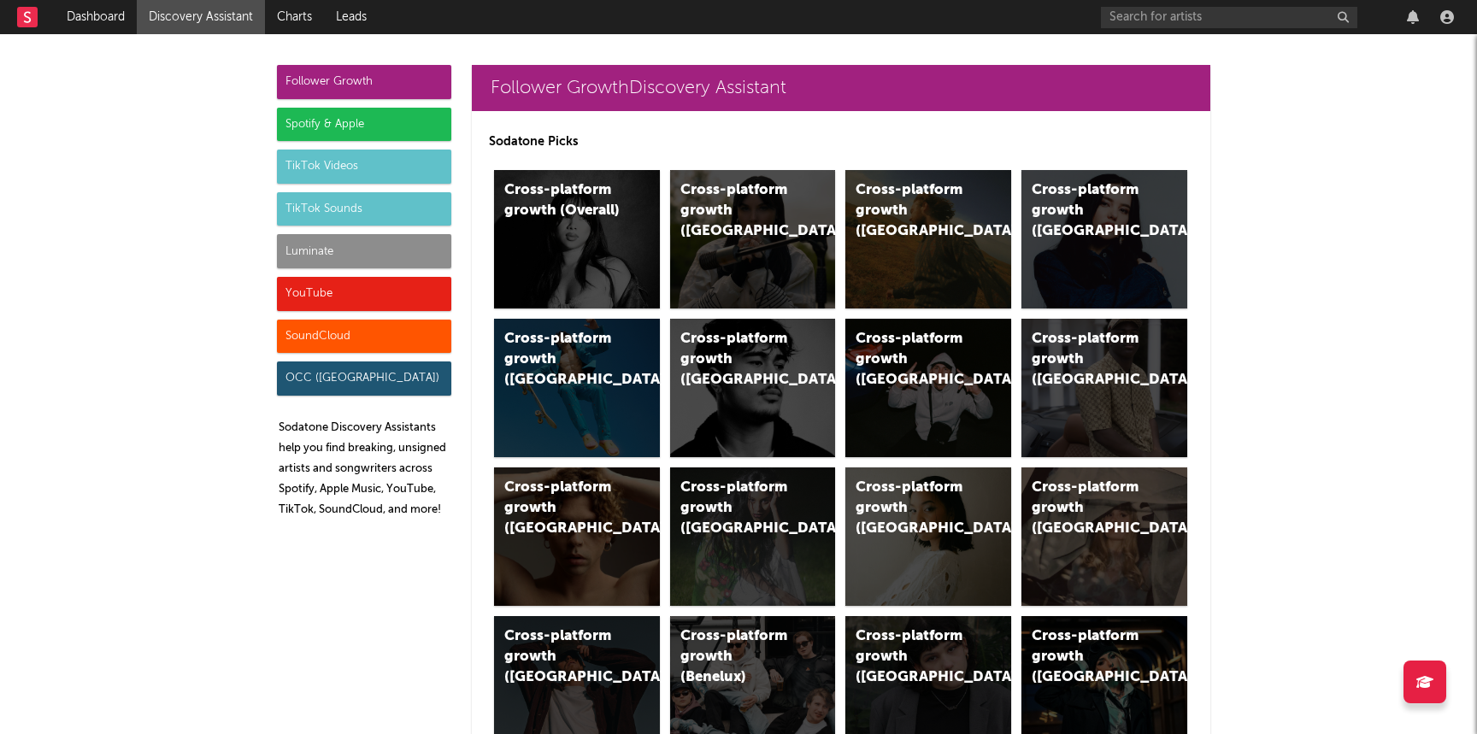
click at [411, 252] on div "Luminate" at bounding box center [364, 251] width 174 height 34
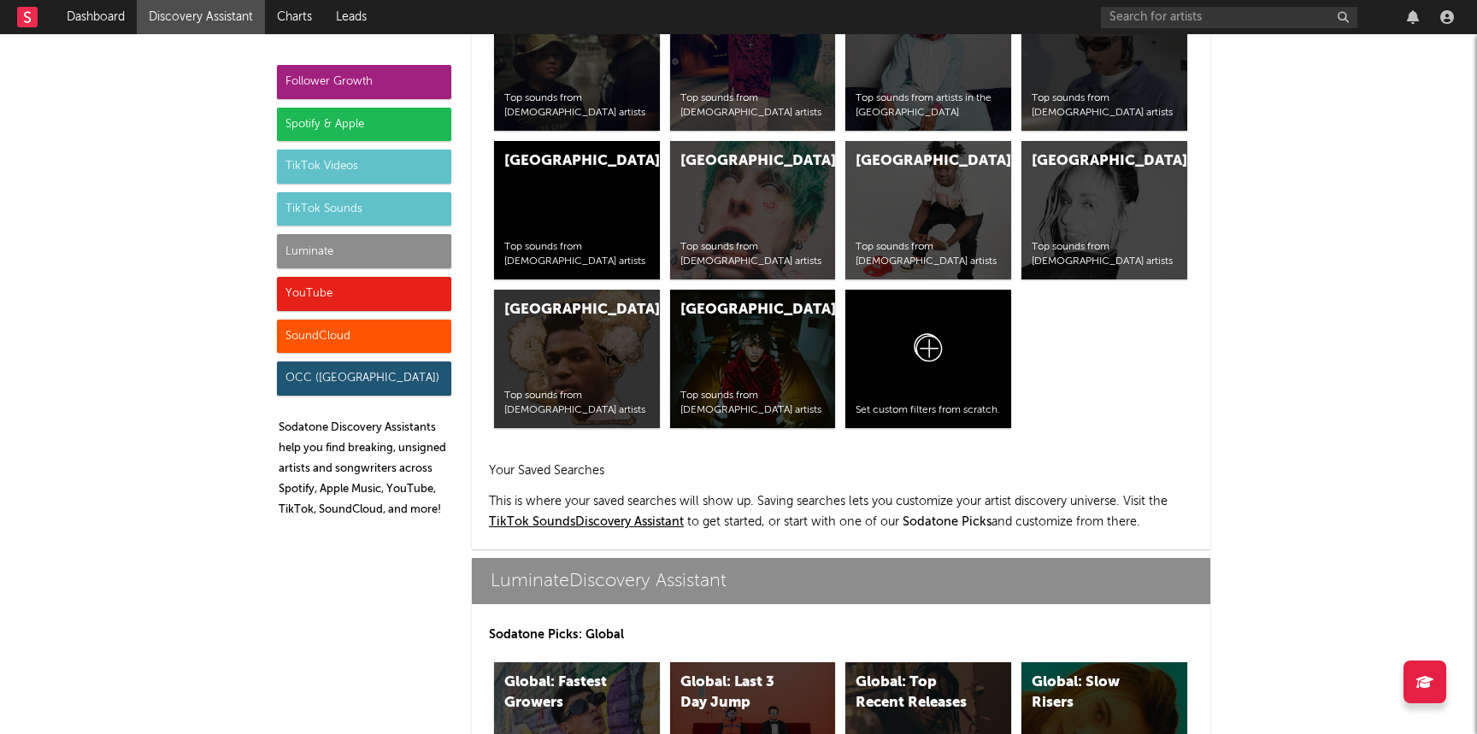
scroll to position [7589, 0]
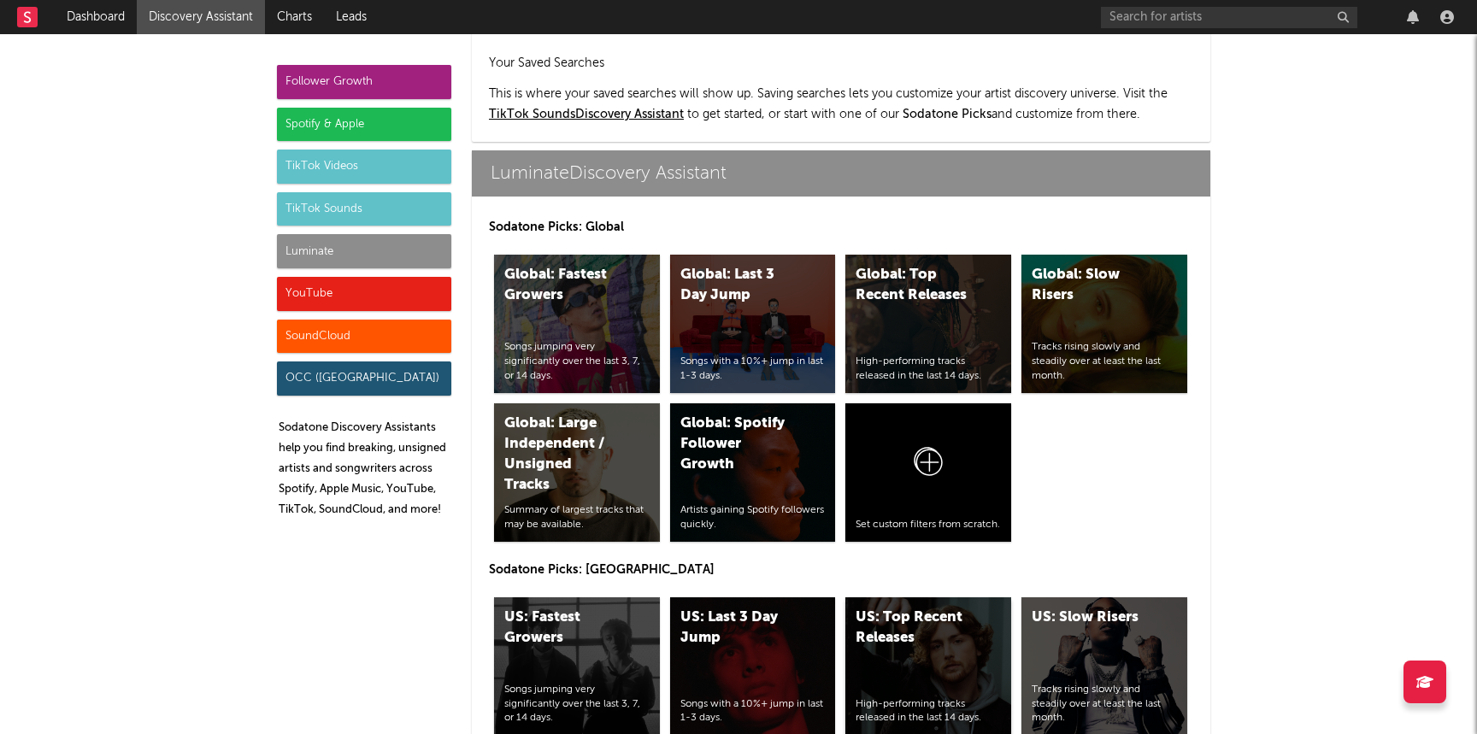
click at [918, 598] on div "US: Top Recent Releases High-performing tracks released in the last 14 days." at bounding box center [929, 667] width 166 height 139
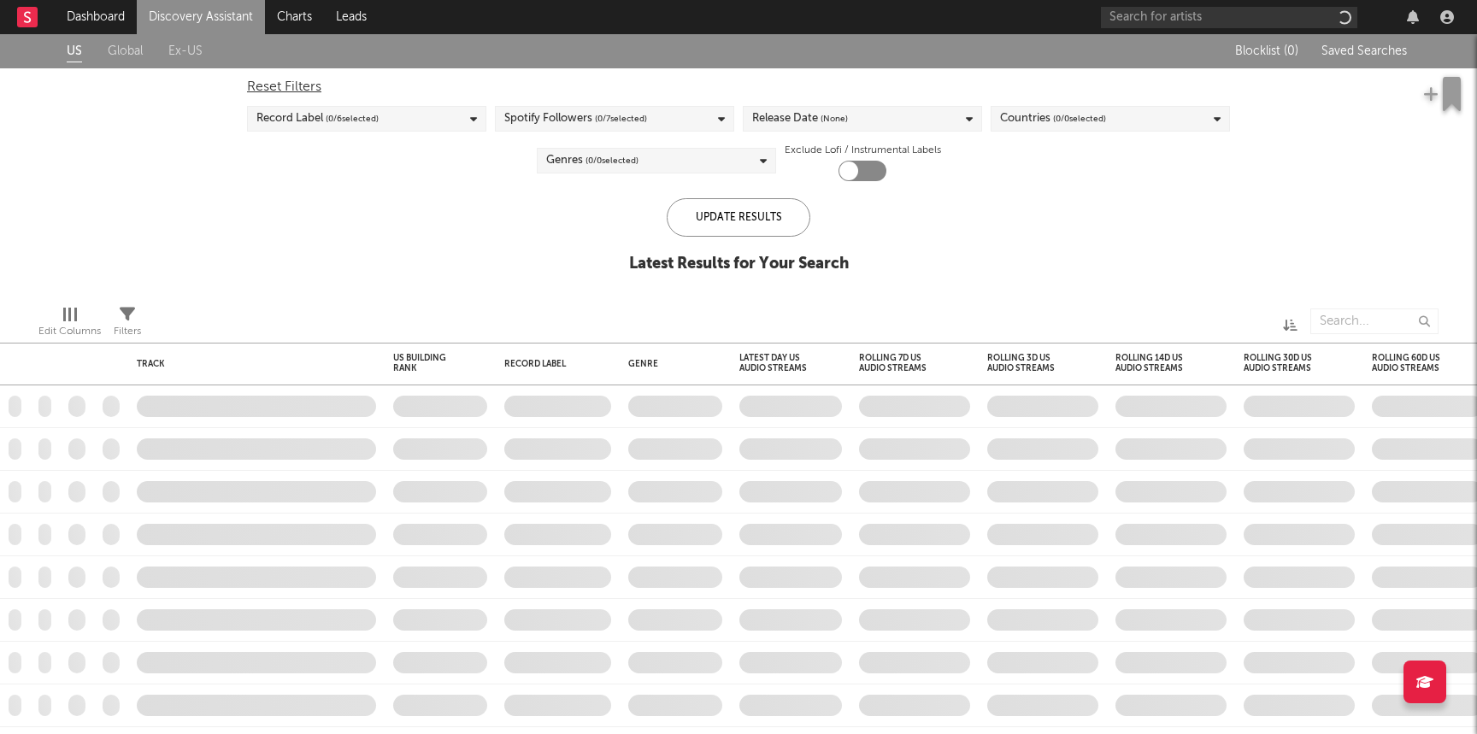
checkbox input "true"
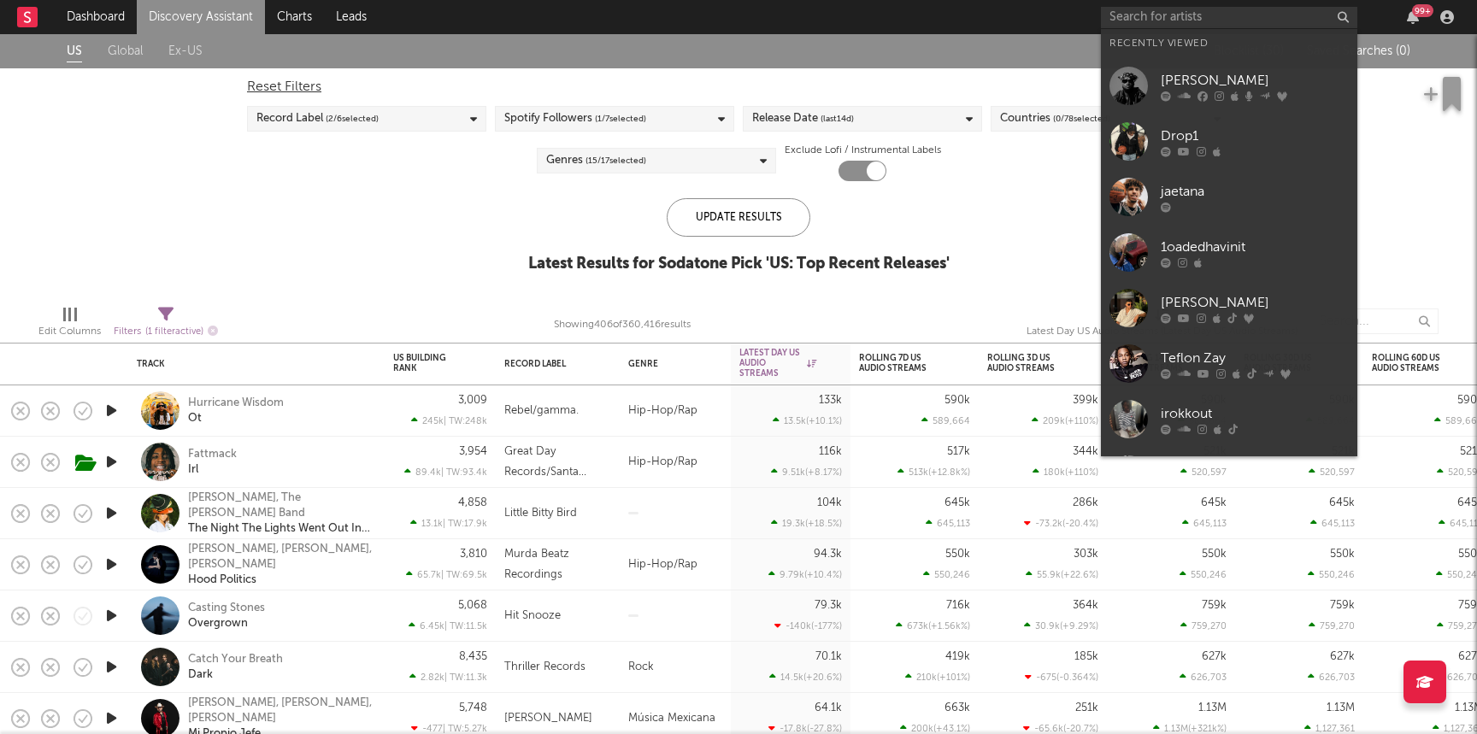
click at [1249, 15] on input "text" at bounding box center [1229, 17] width 256 height 21
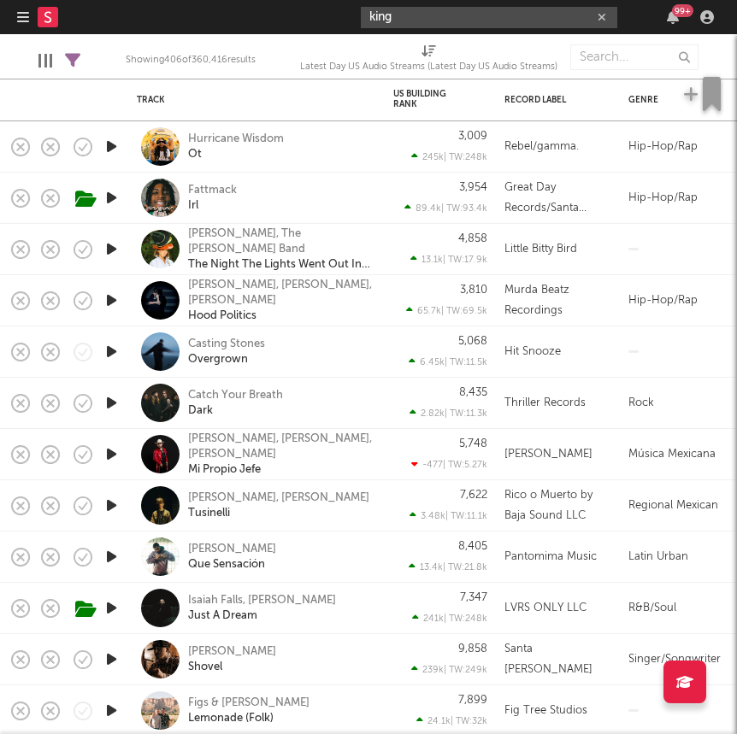
click at [18, 20] on icon "button" at bounding box center [23, 17] width 12 height 14
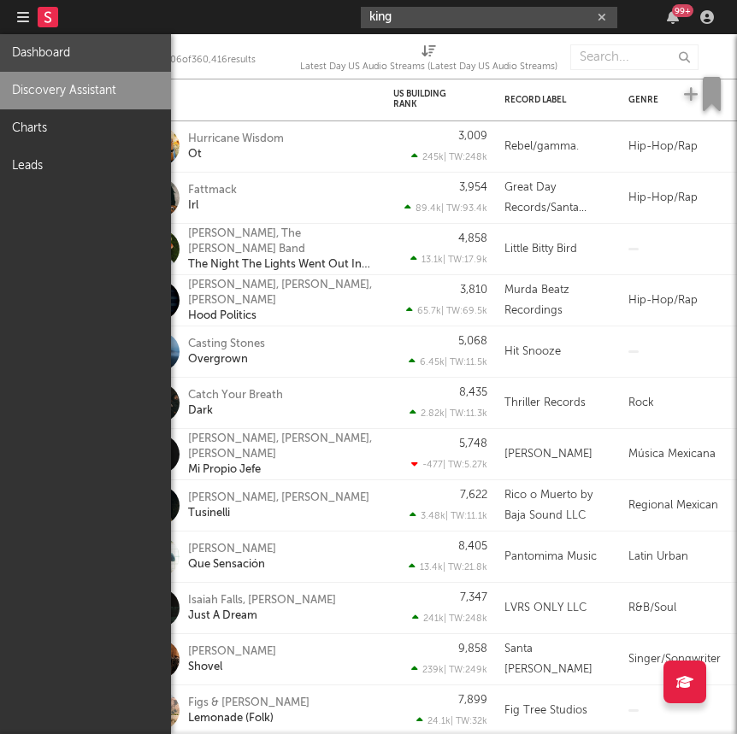
type input "king"
click at [59, 50] on link "Dashboard" at bounding box center [85, 53] width 171 height 38
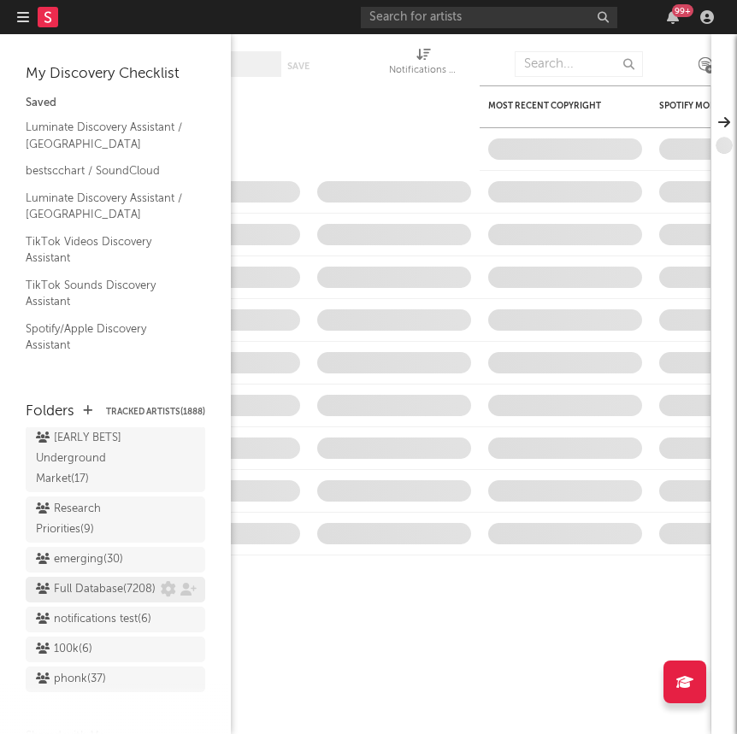
scroll to position [1724, 0]
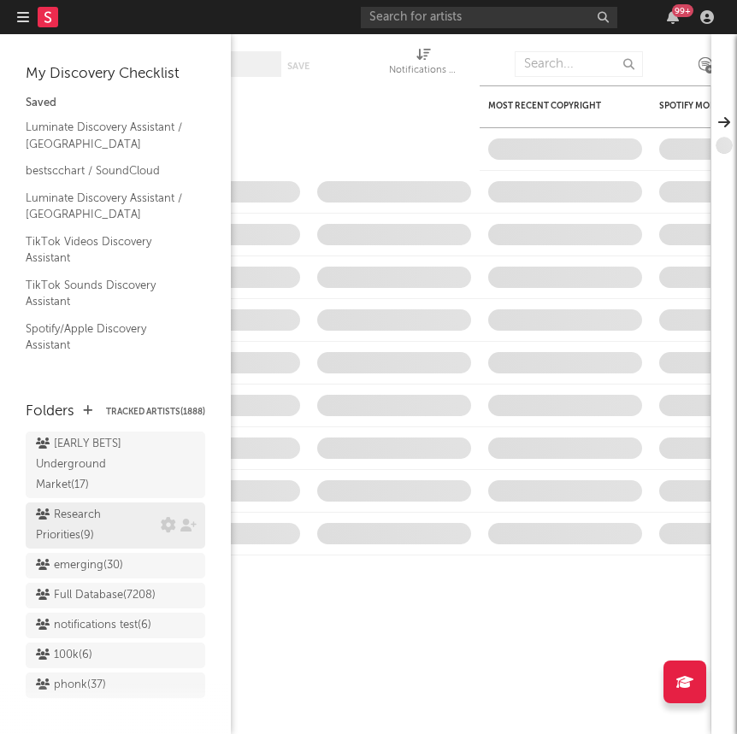
click at [85, 505] on div "Research Priorities ( 9 )" at bounding box center [96, 525] width 121 height 41
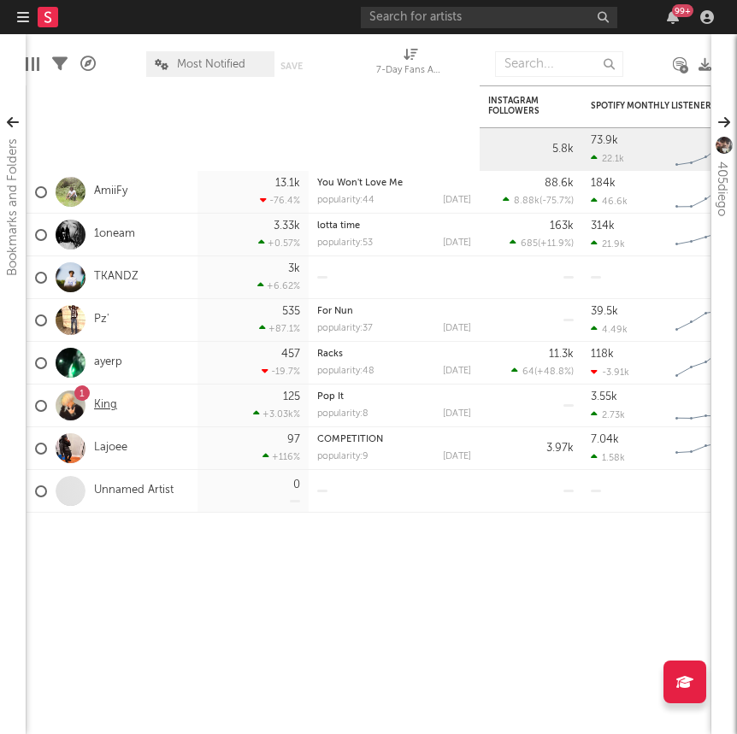
click at [101, 404] on link "King" at bounding box center [105, 405] width 23 height 15
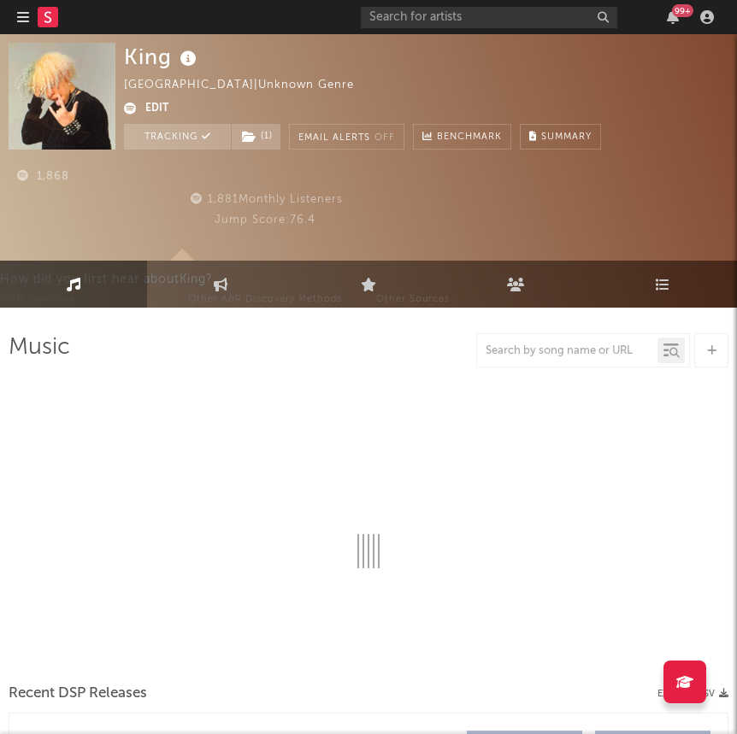
select select "6m"
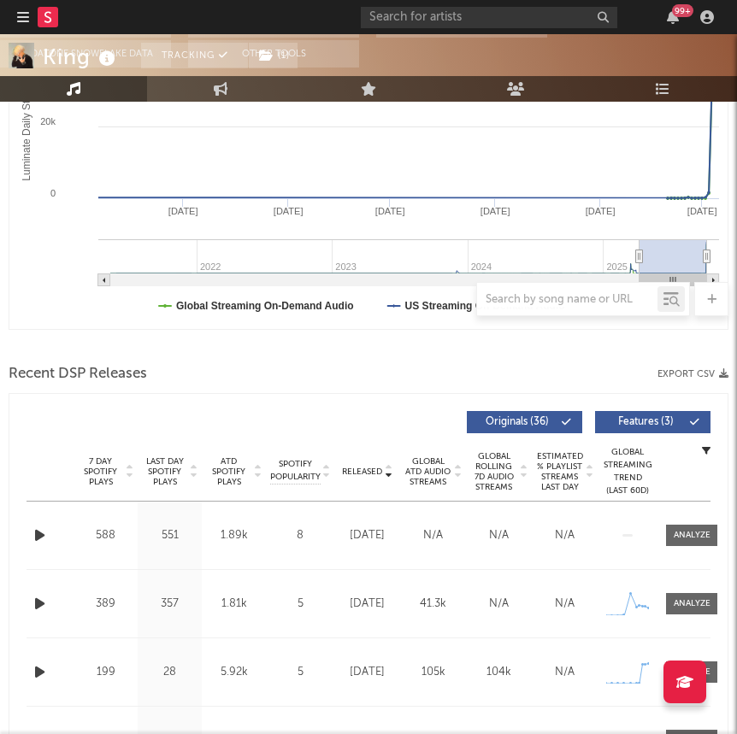
scroll to position [516, 0]
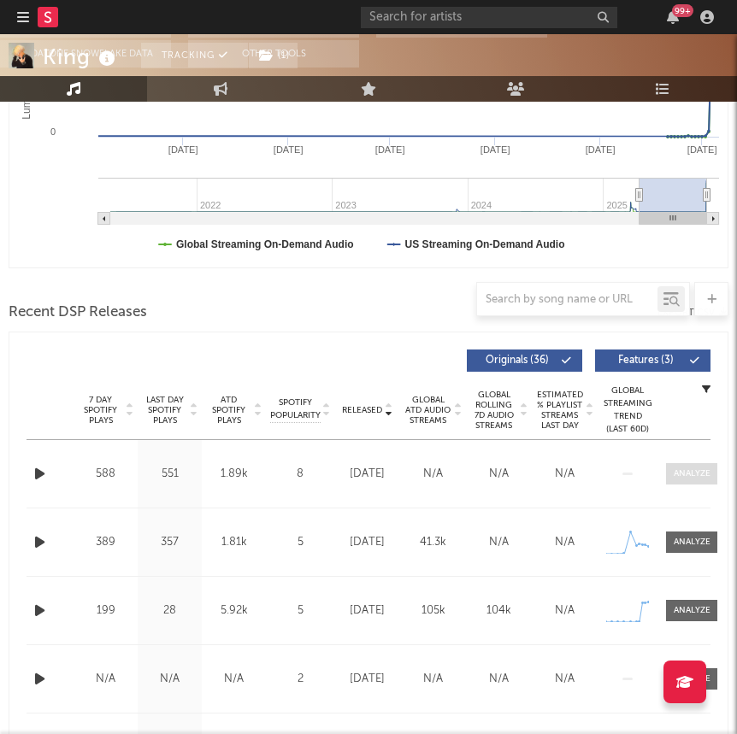
click at [691, 469] on div at bounding box center [692, 474] width 37 height 13
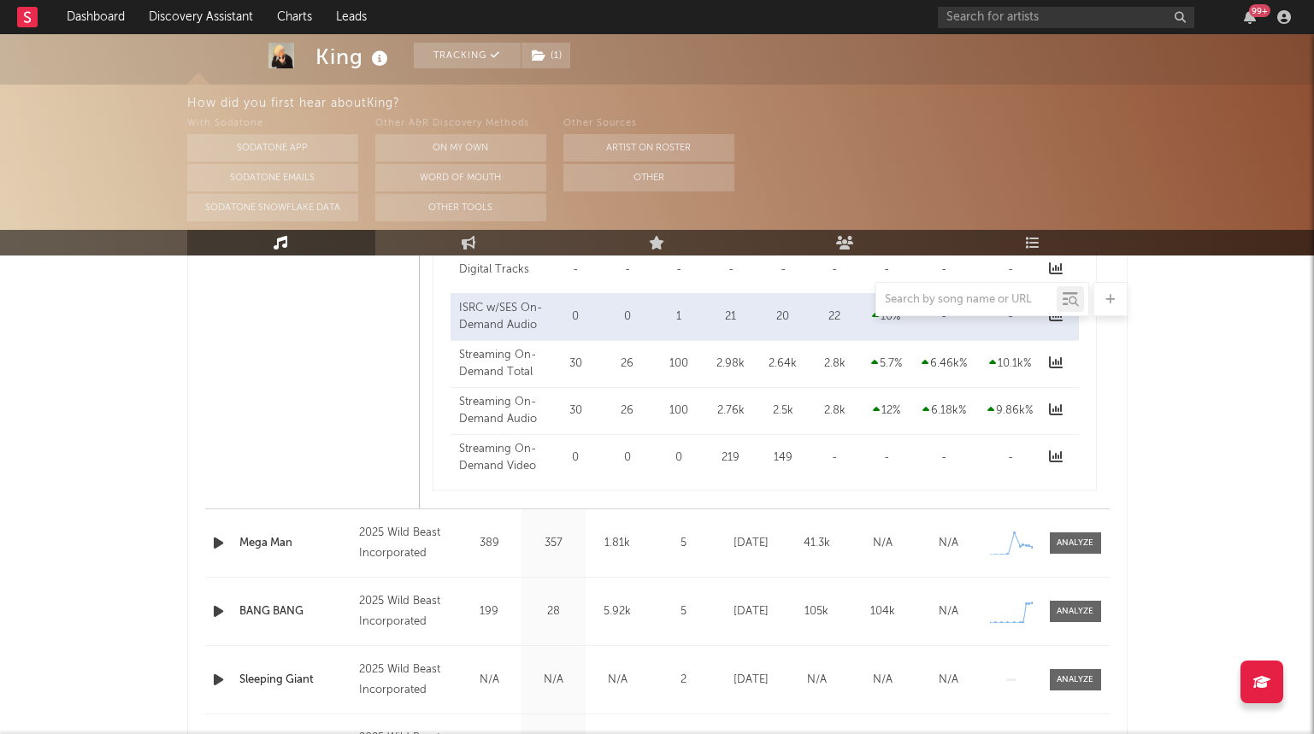
scroll to position [1386, 0]
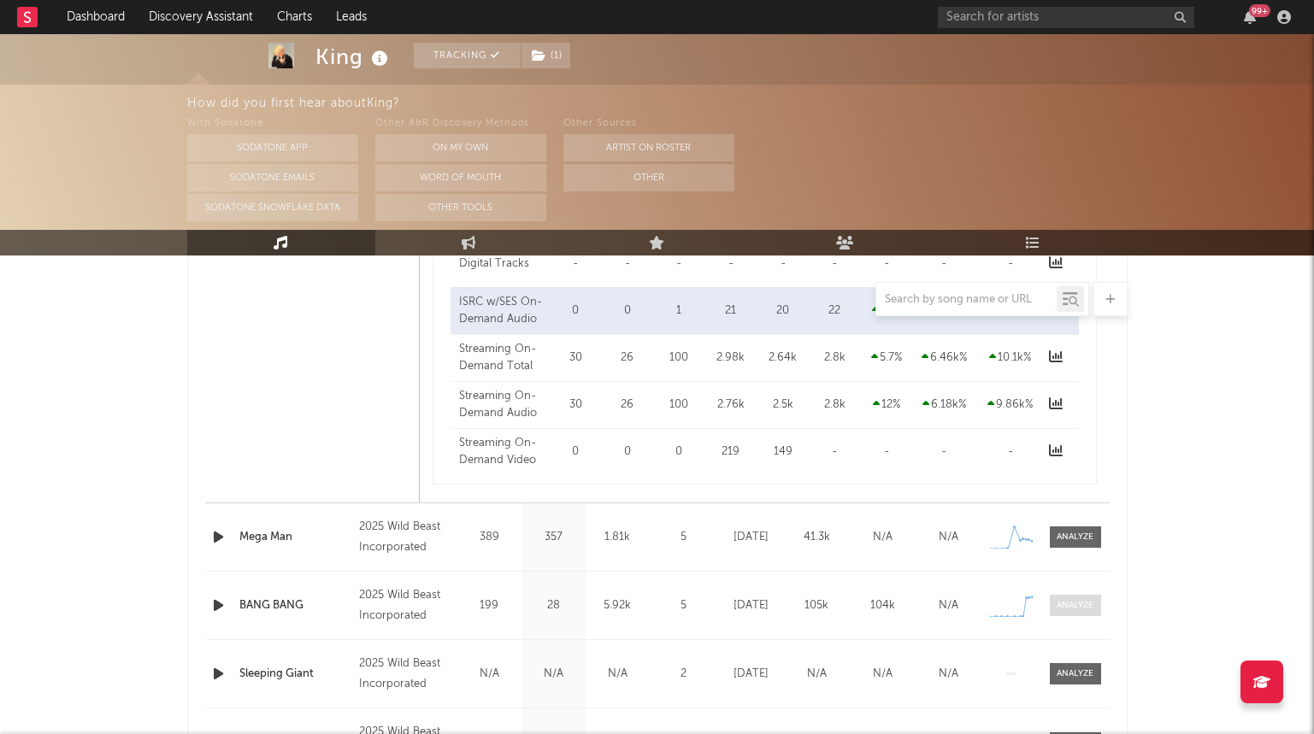
click at [1081, 609] on div at bounding box center [1075, 605] width 37 height 13
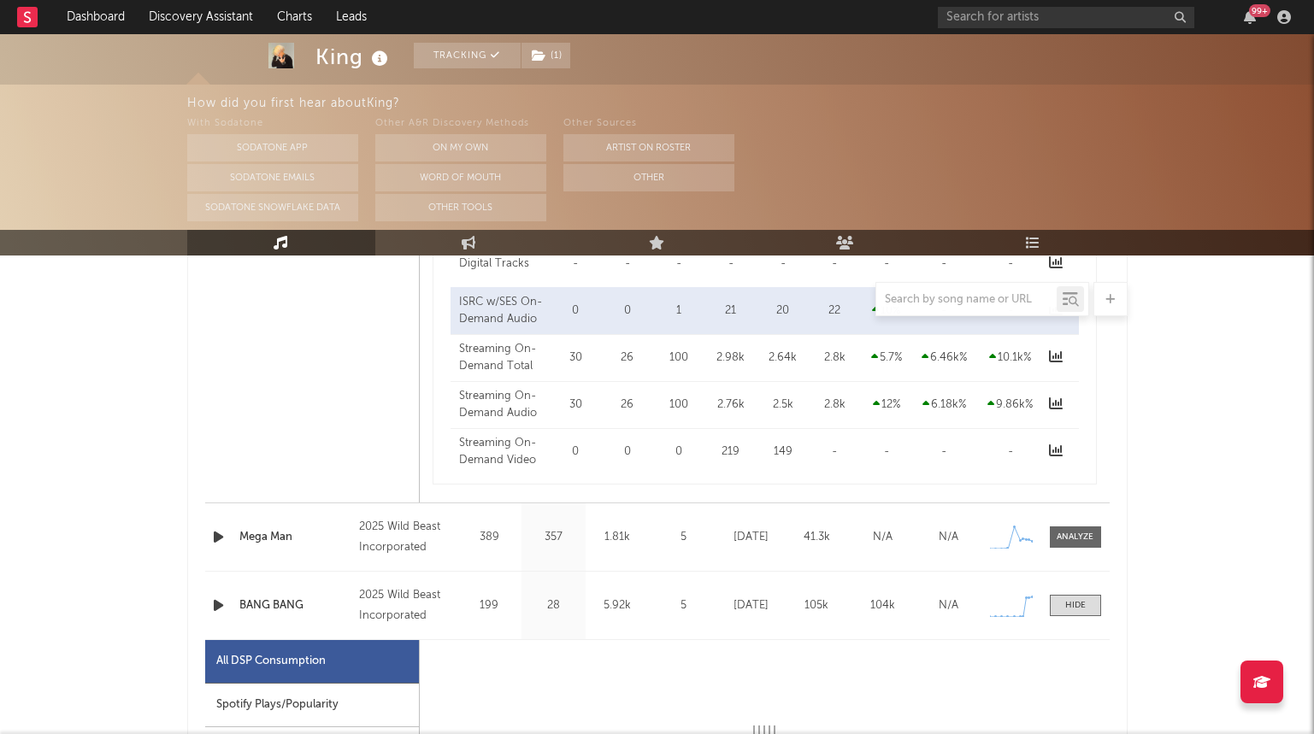
scroll to position [1674, 0]
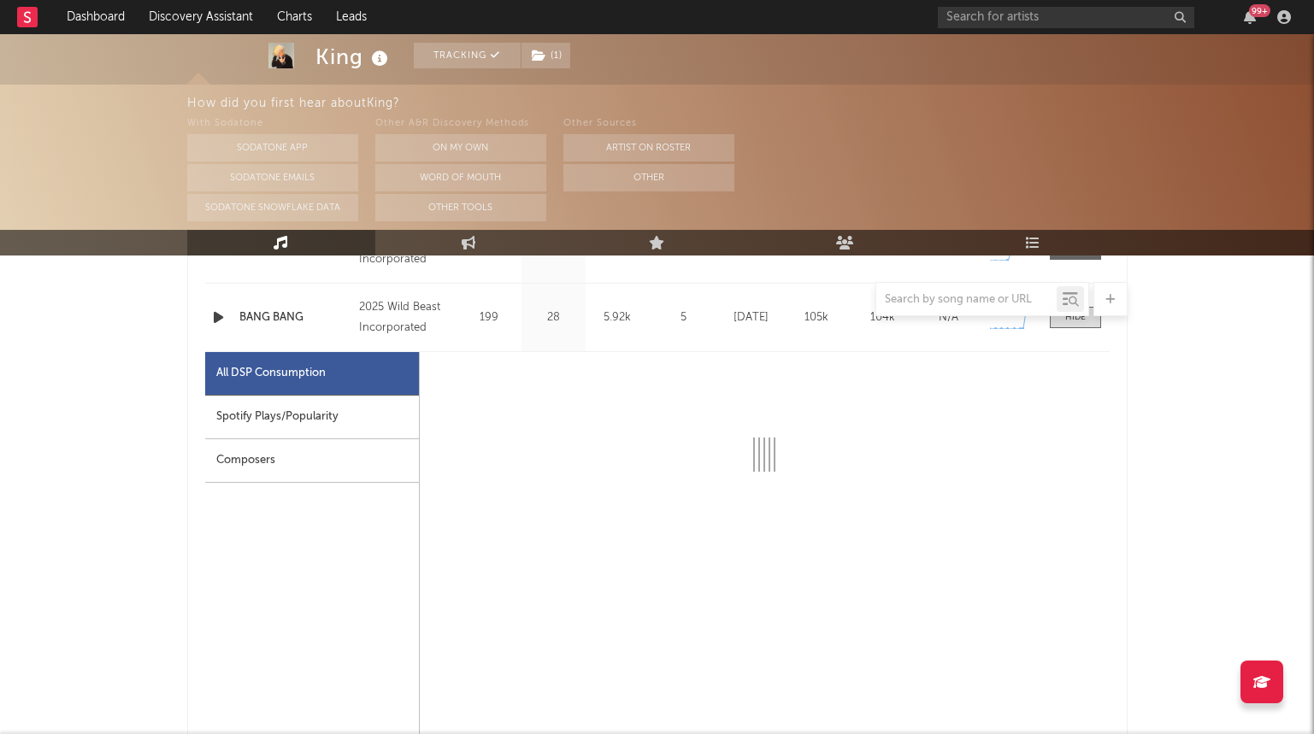
select select "1w"
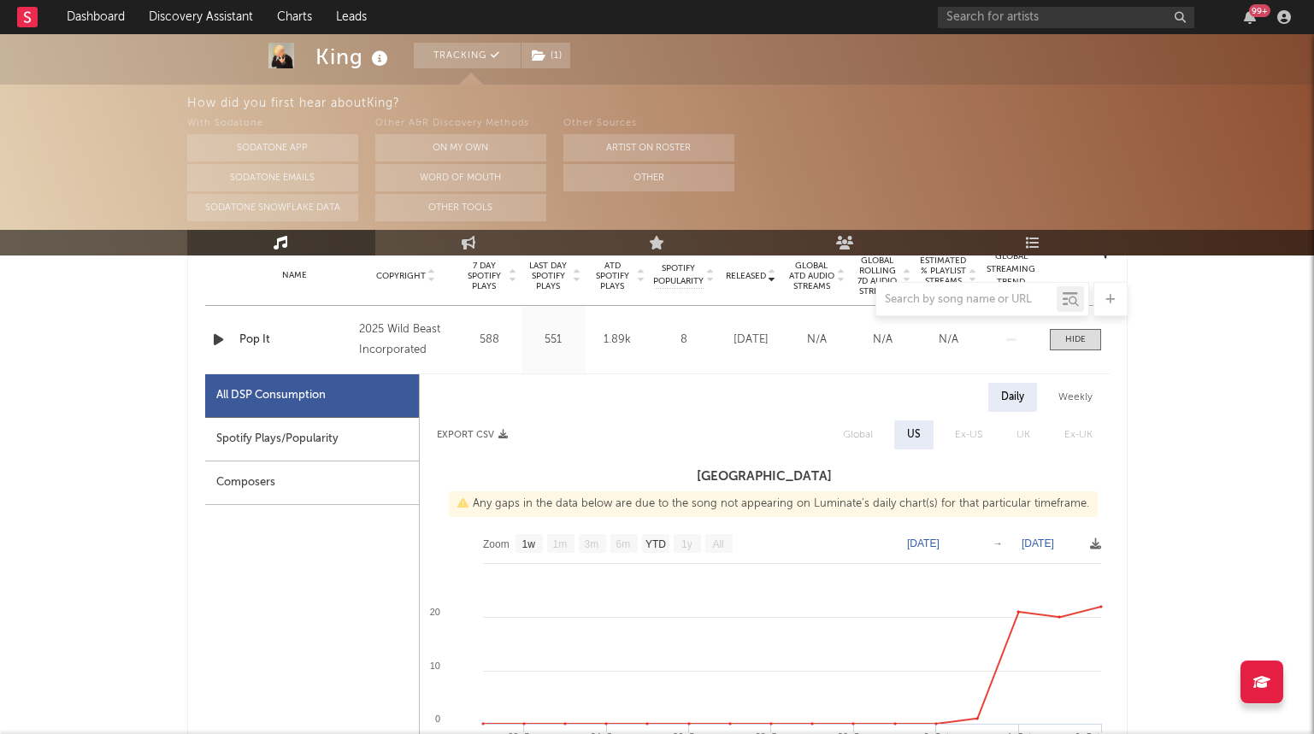
scroll to position [692, 0]
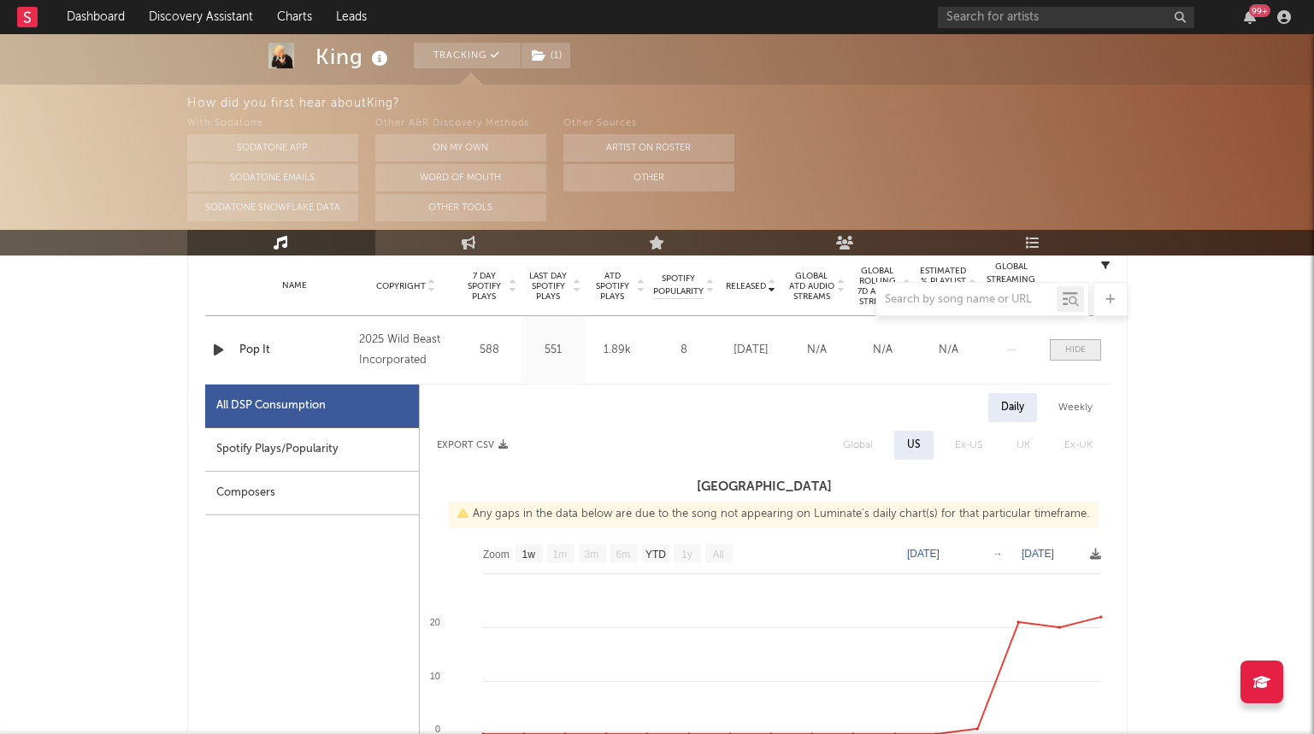
click at [1084, 355] on div at bounding box center [1075, 350] width 21 height 13
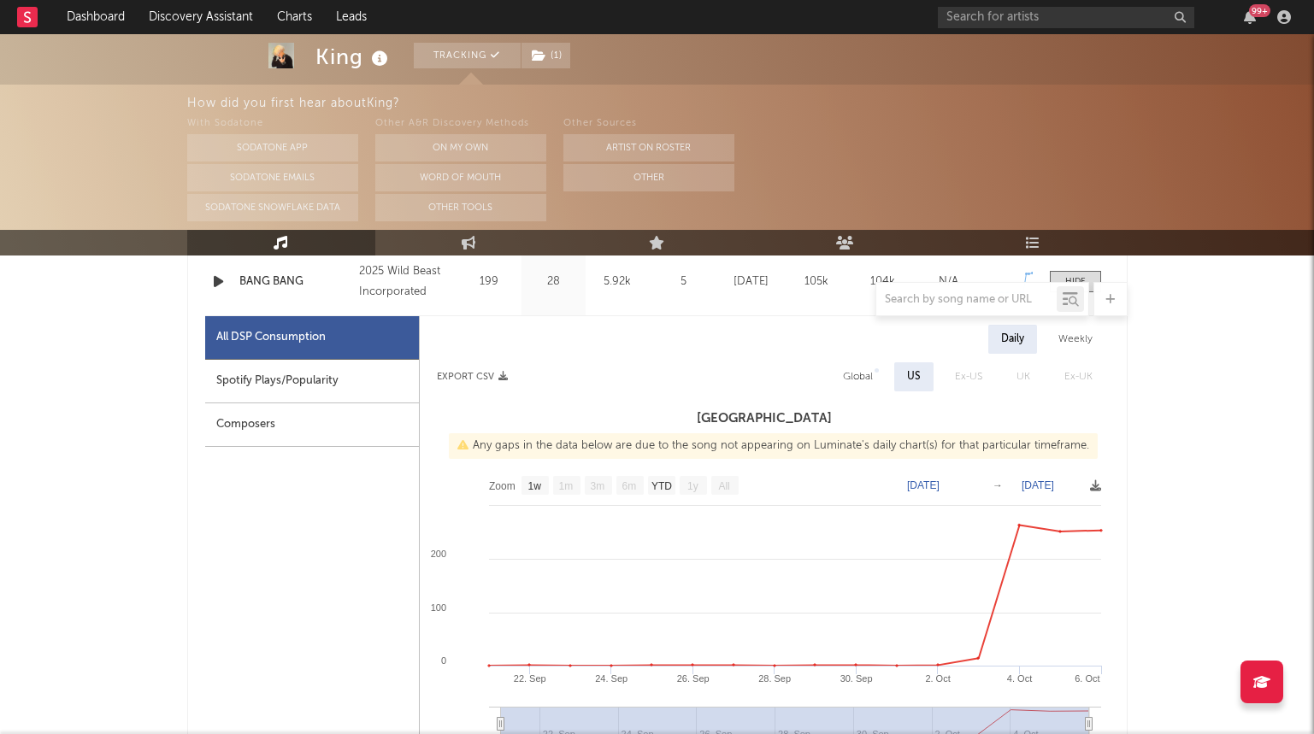
scroll to position [900, 0]
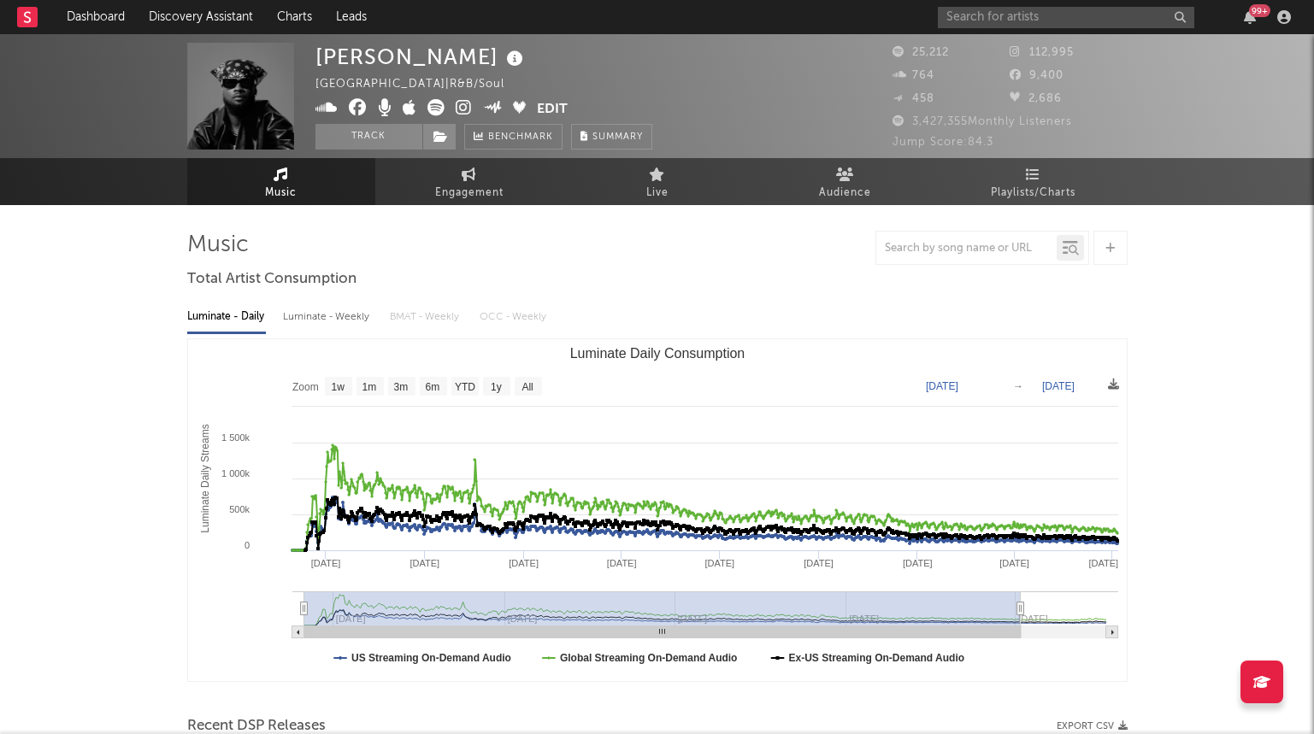
select select "6m"
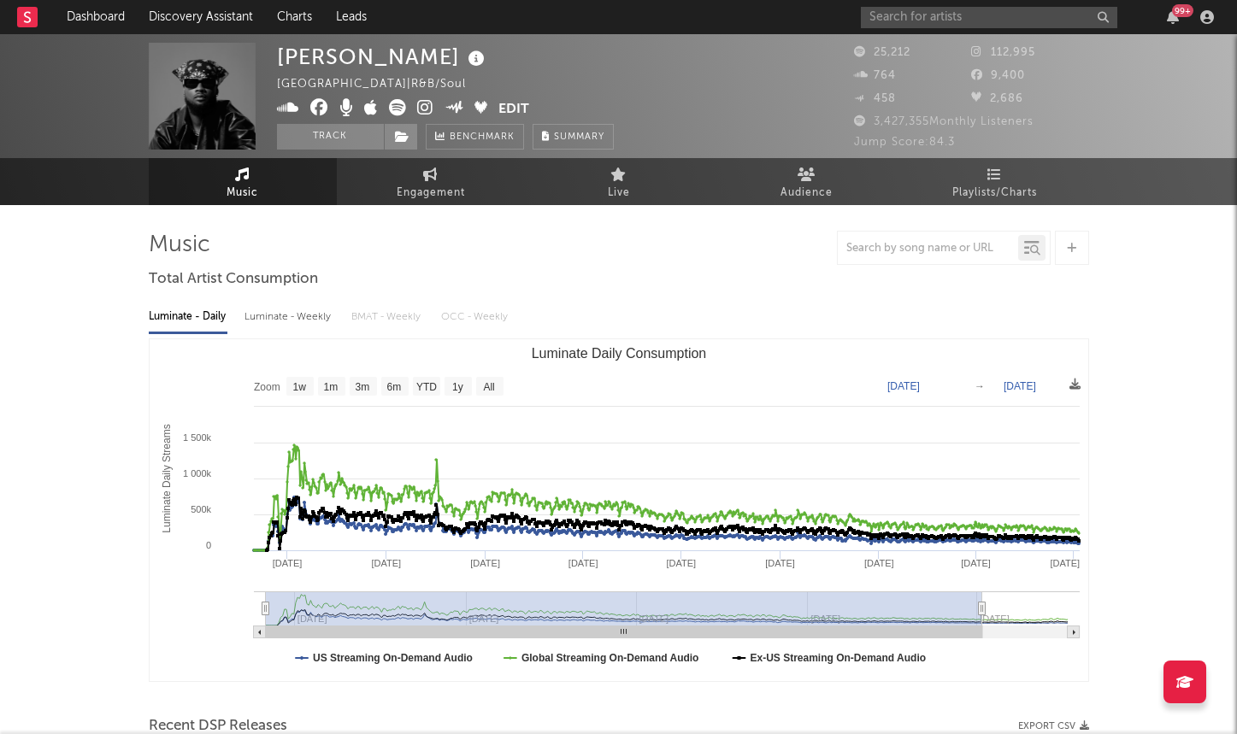
select select "Zoom"
